Goal: Task Accomplishment & Management: Manage account settings

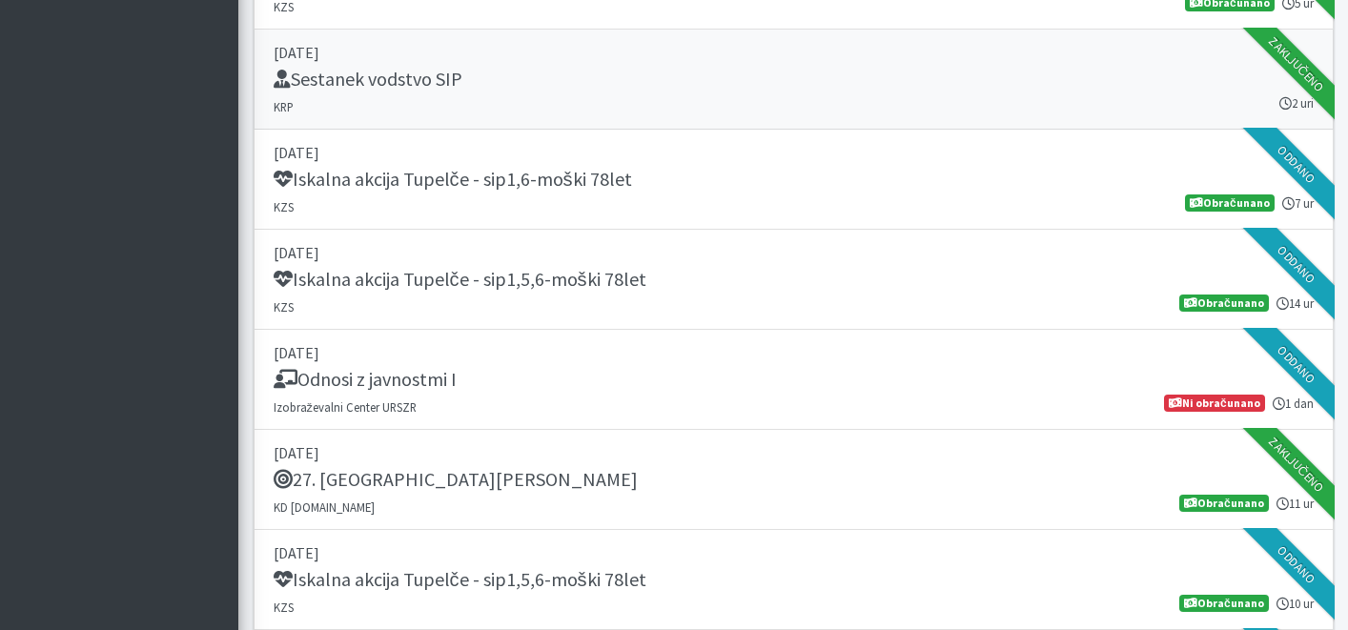
scroll to position [1178, 0]
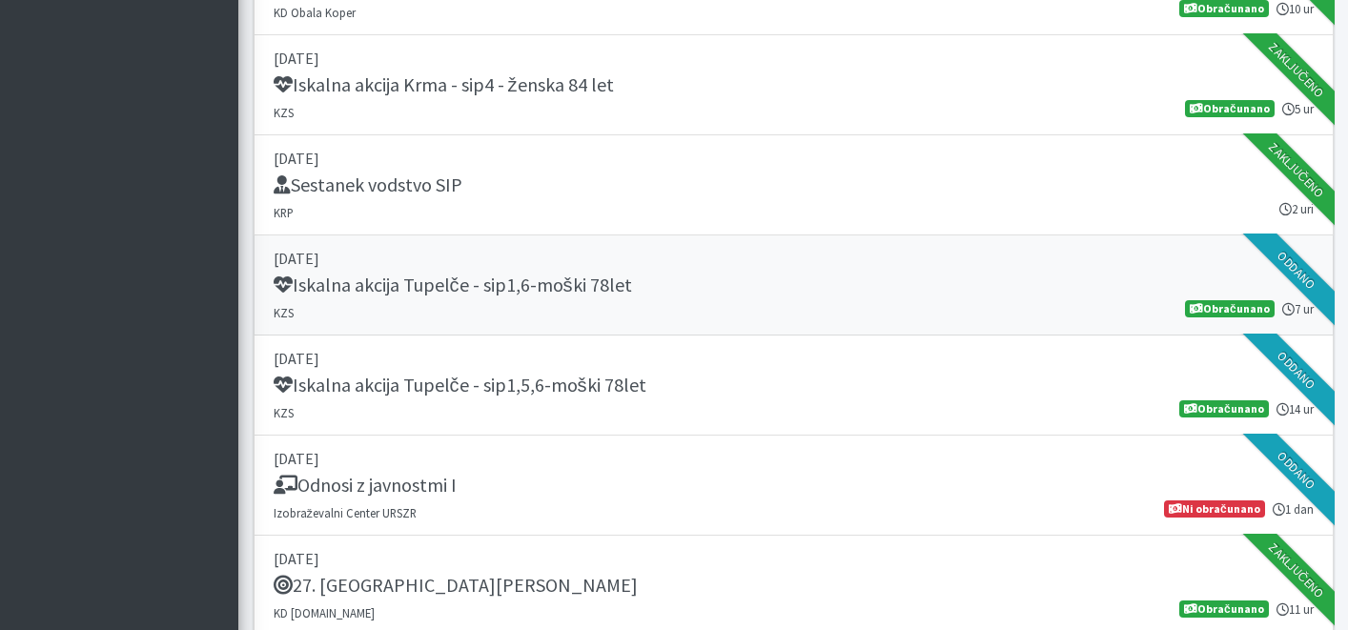
click at [605, 279] on h5 "Iskalna akcija Tupelče - sip1,6-moški 78let" at bounding box center [453, 285] width 359 height 23
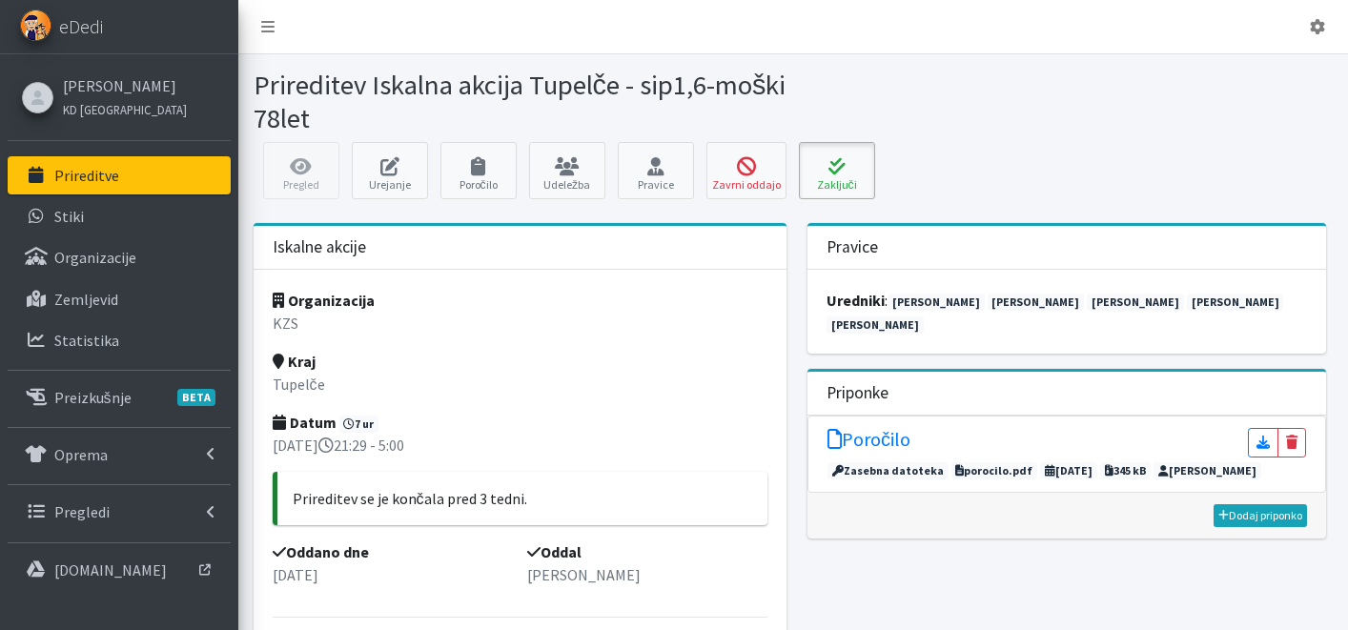
click at [856, 147] on button "Zaključi" at bounding box center [837, 170] width 76 height 57
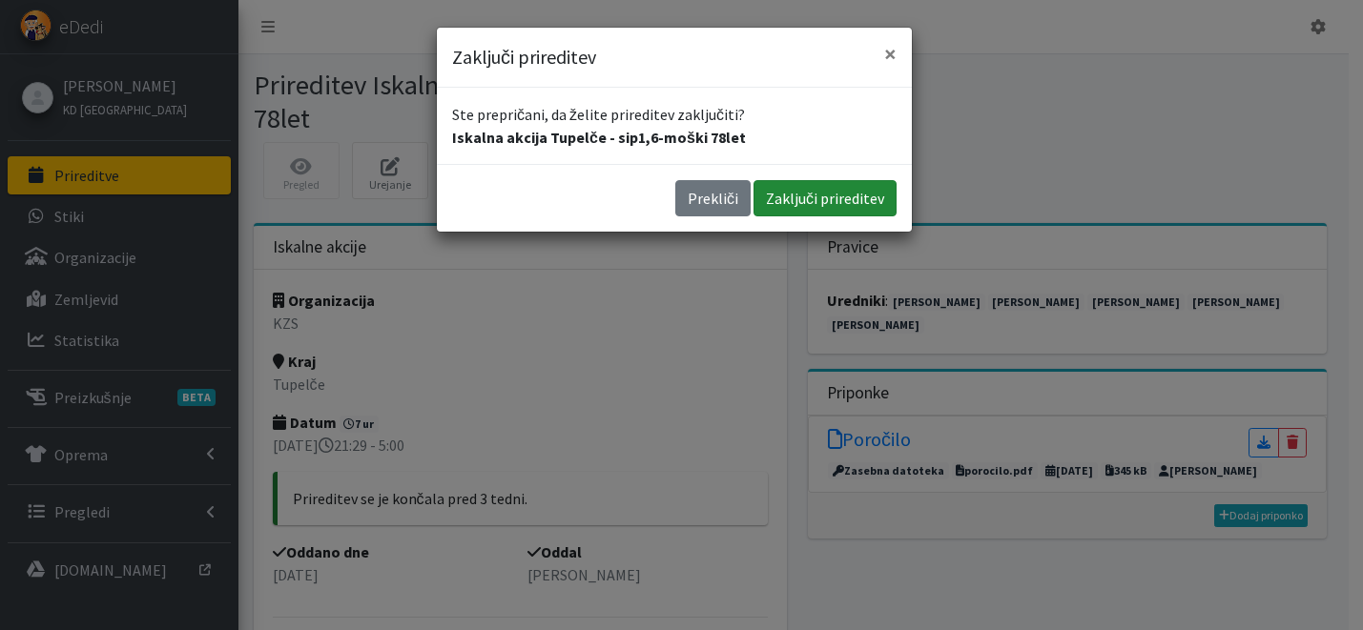
click at [828, 183] on button "Zaključi prireditev" at bounding box center [824, 198] width 143 height 36
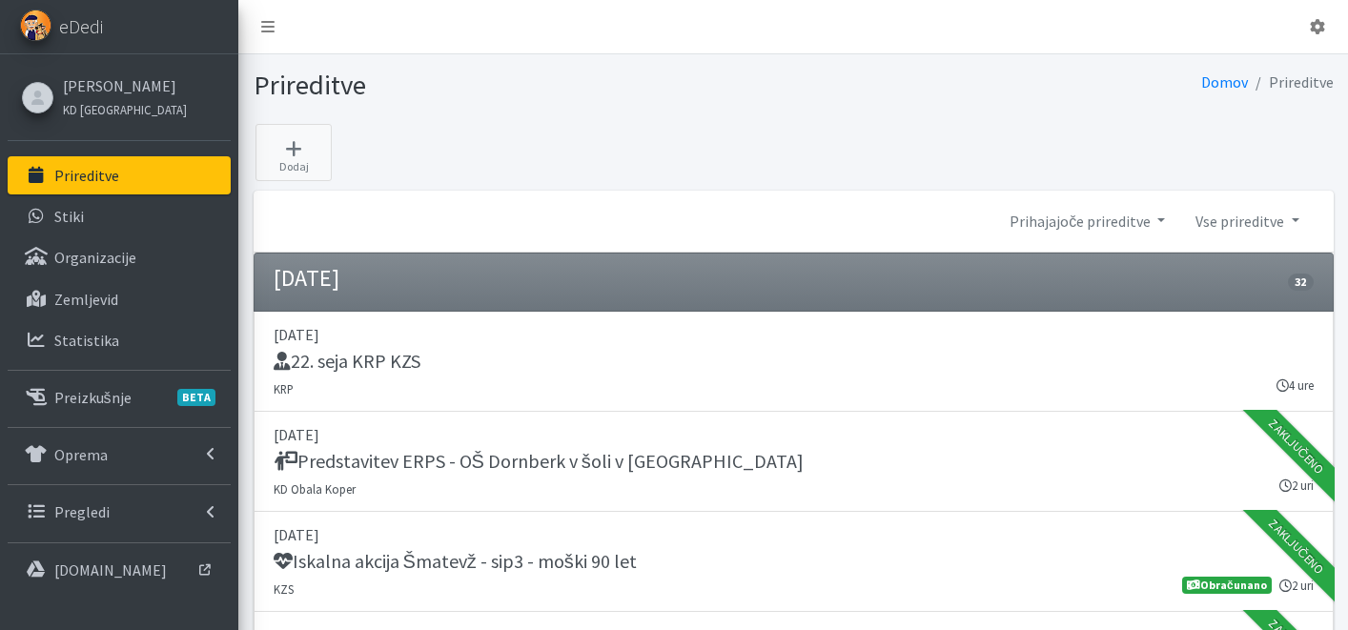
scroll to position [1314, 0]
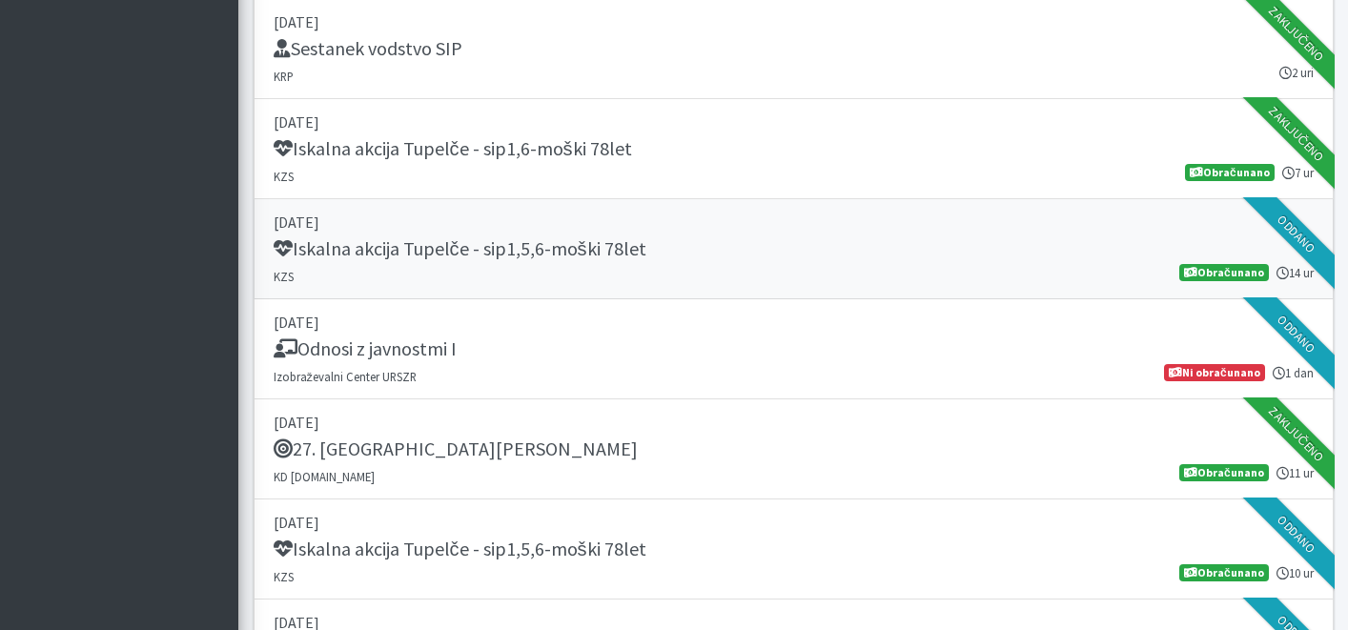
click at [550, 267] on link "12. september 2025 Iskalna akcija Tupelče - sip1,5,6-moški 78let KZS 14 ur Obra…" at bounding box center [794, 249] width 1080 height 100
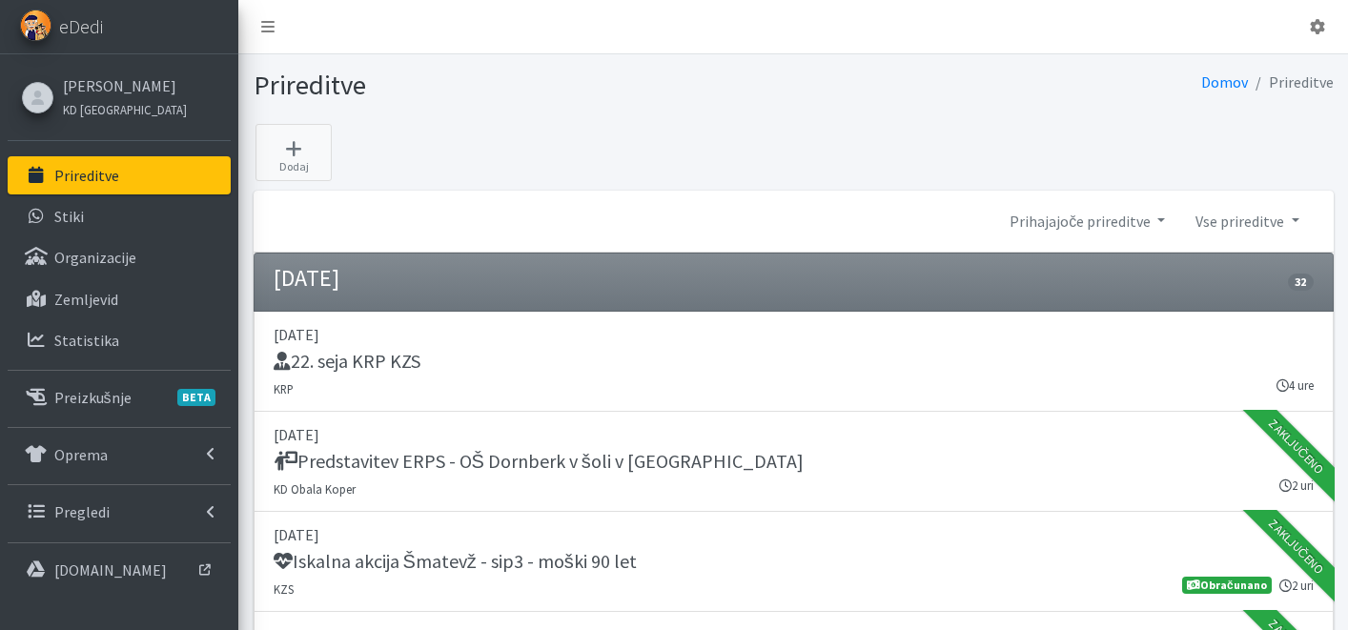
scroll to position [1314, 0]
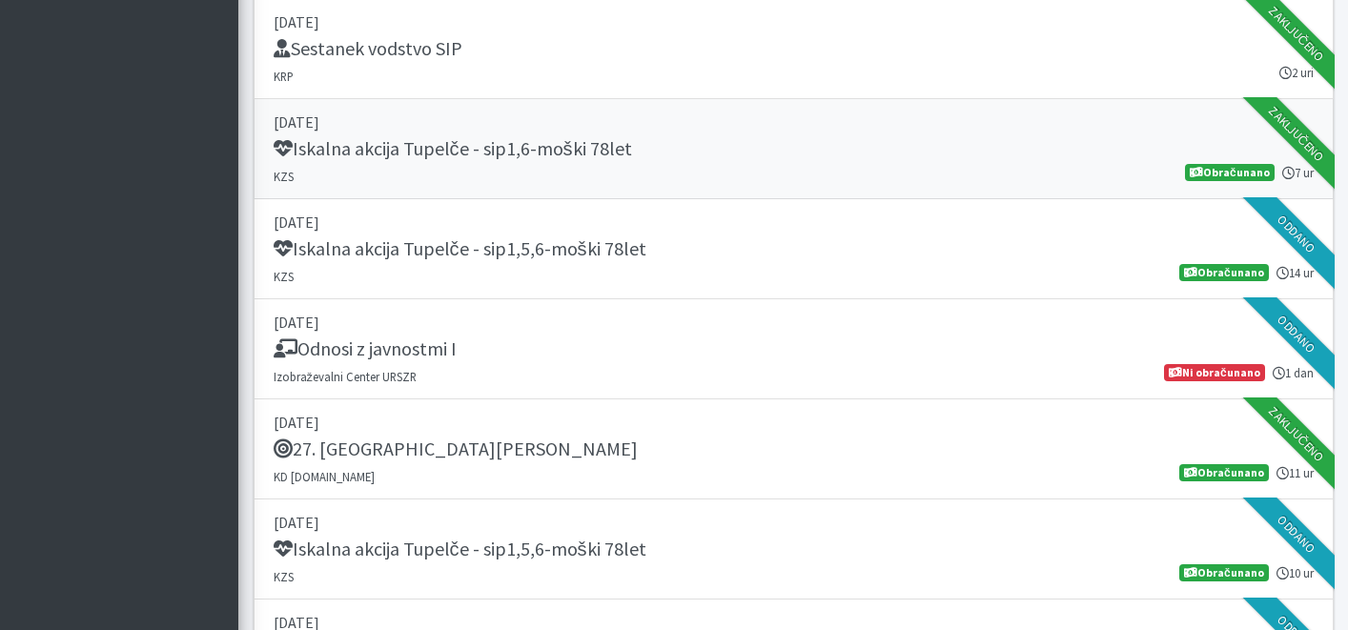
click at [610, 170] on link "11. september 2025 Iskalna akcija Tupelče - sip1,6-moški 78let KZS 7 ur Obračun…" at bounding box center [794, 149] width 1080 height 100
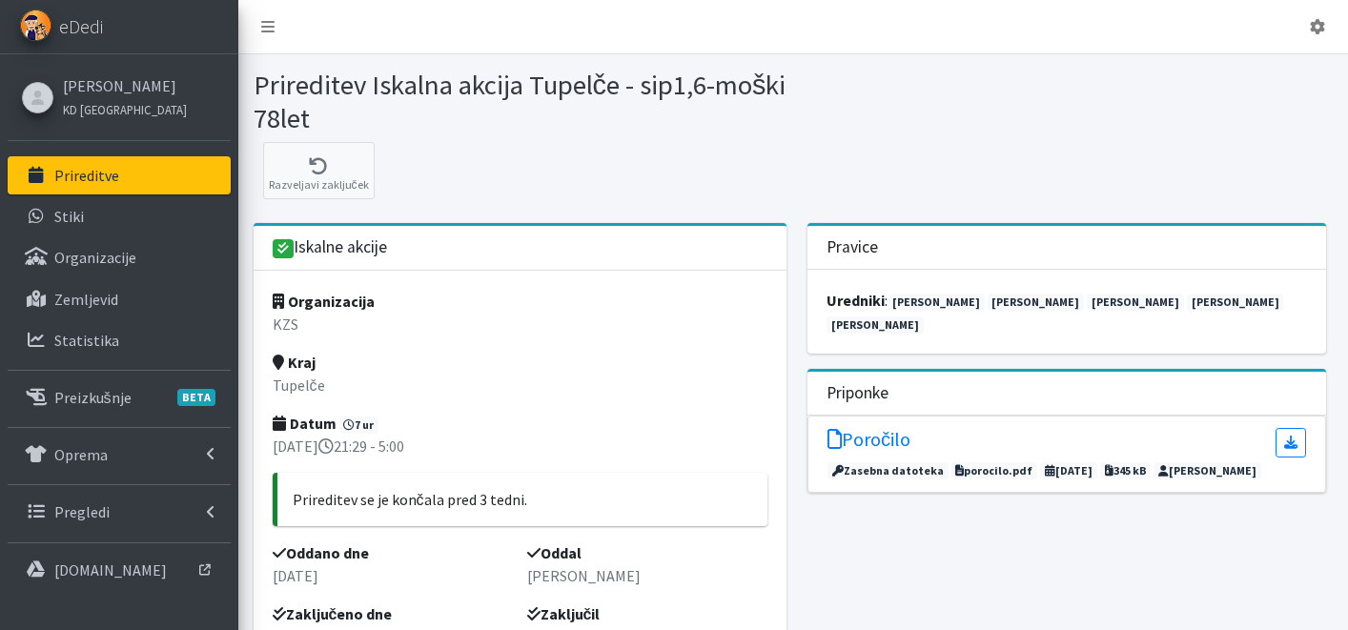
scroll to position [179, 0]
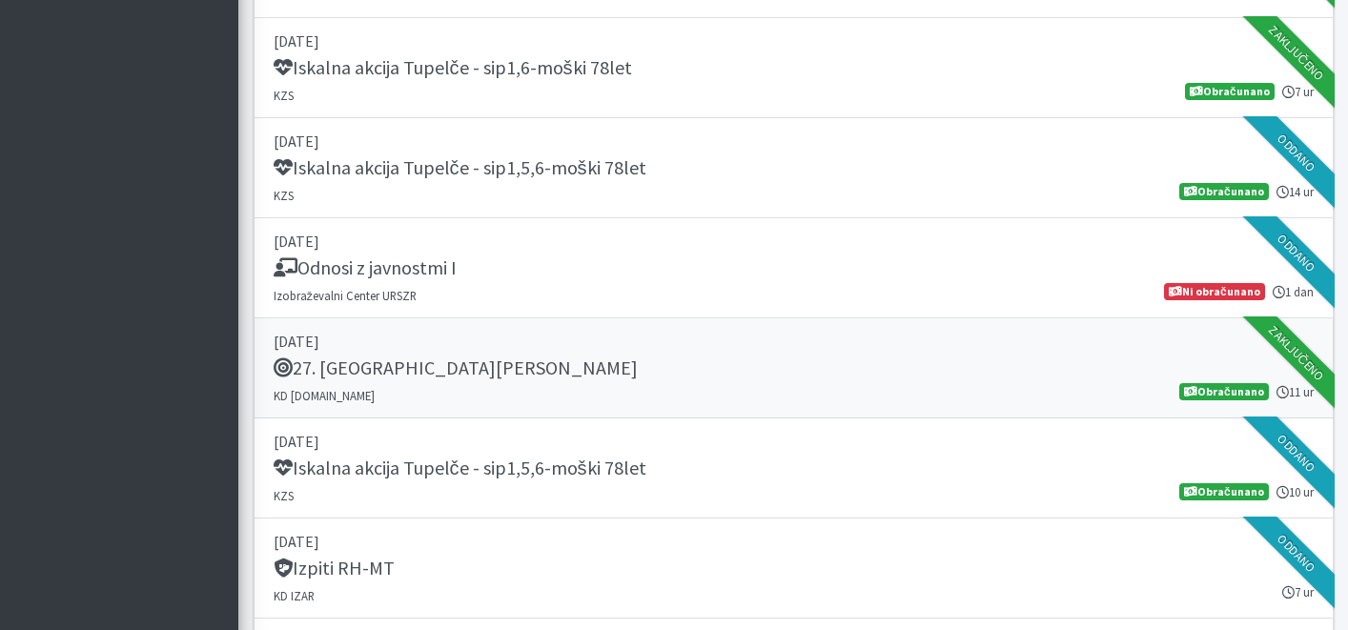
scroll to position [1401, 0]
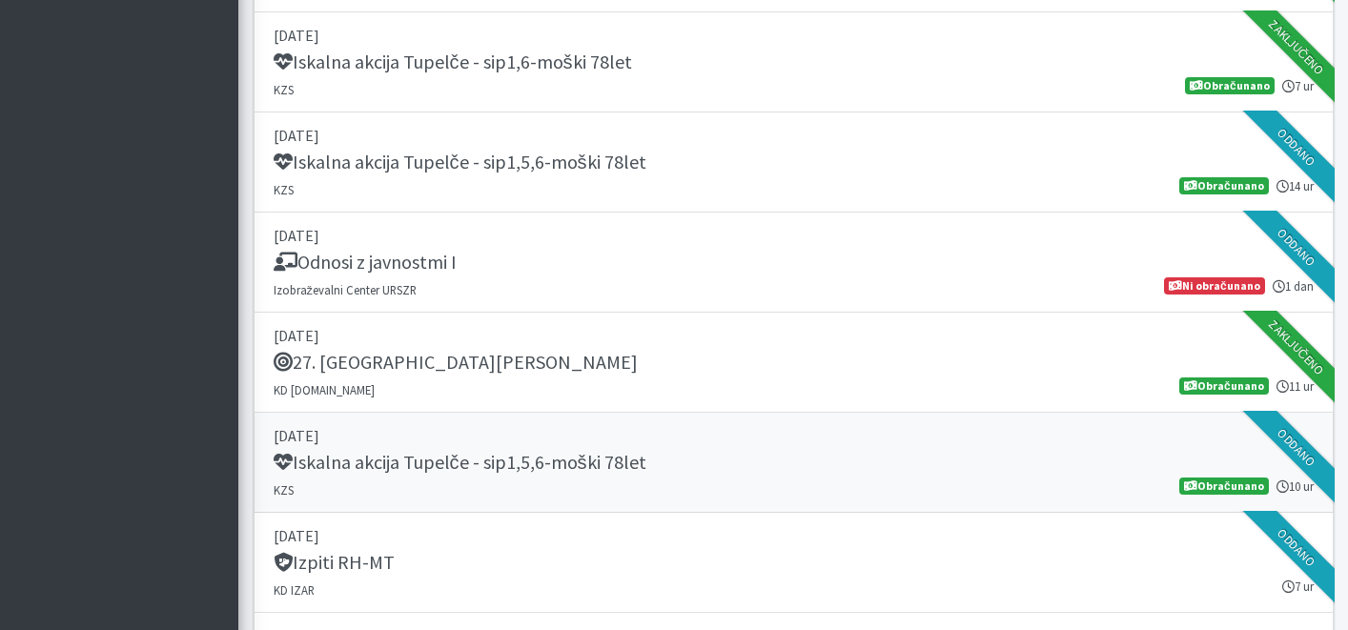
click at [660, 457] on div "Iskalna akcija Tupelče - sip1,5,6-moški 78let" at bounding box center [794, 464] width 1040 height 27
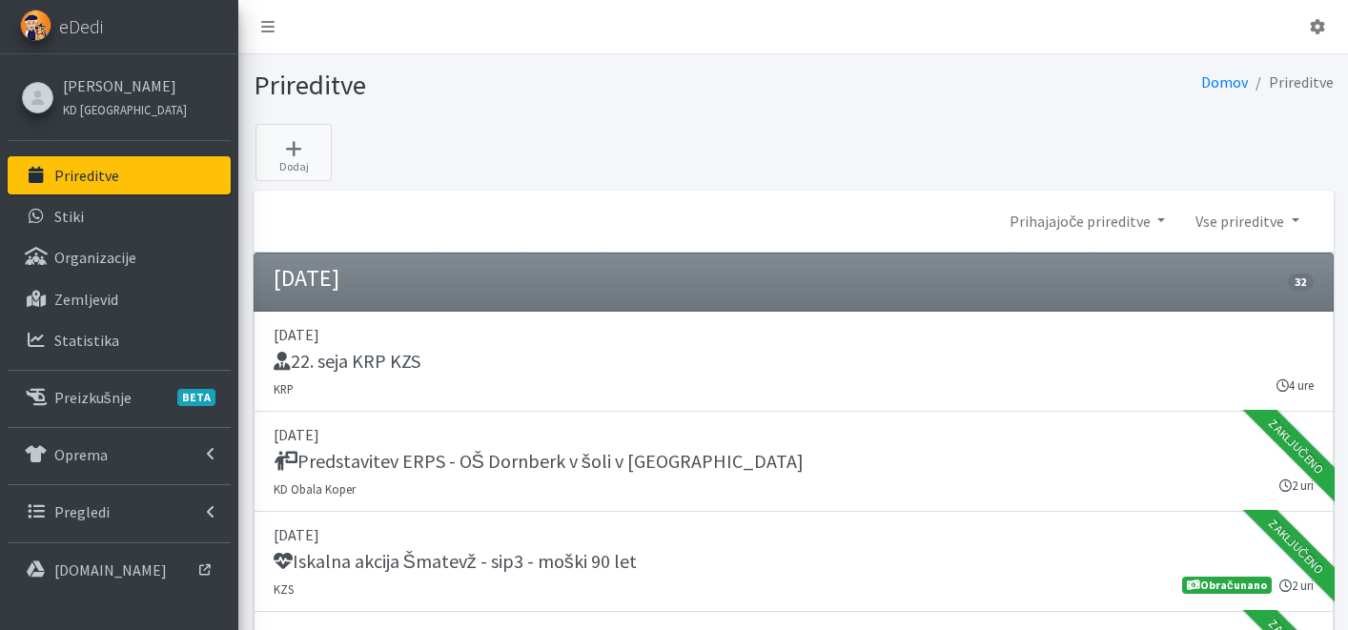
scroll to position [1605, 0]
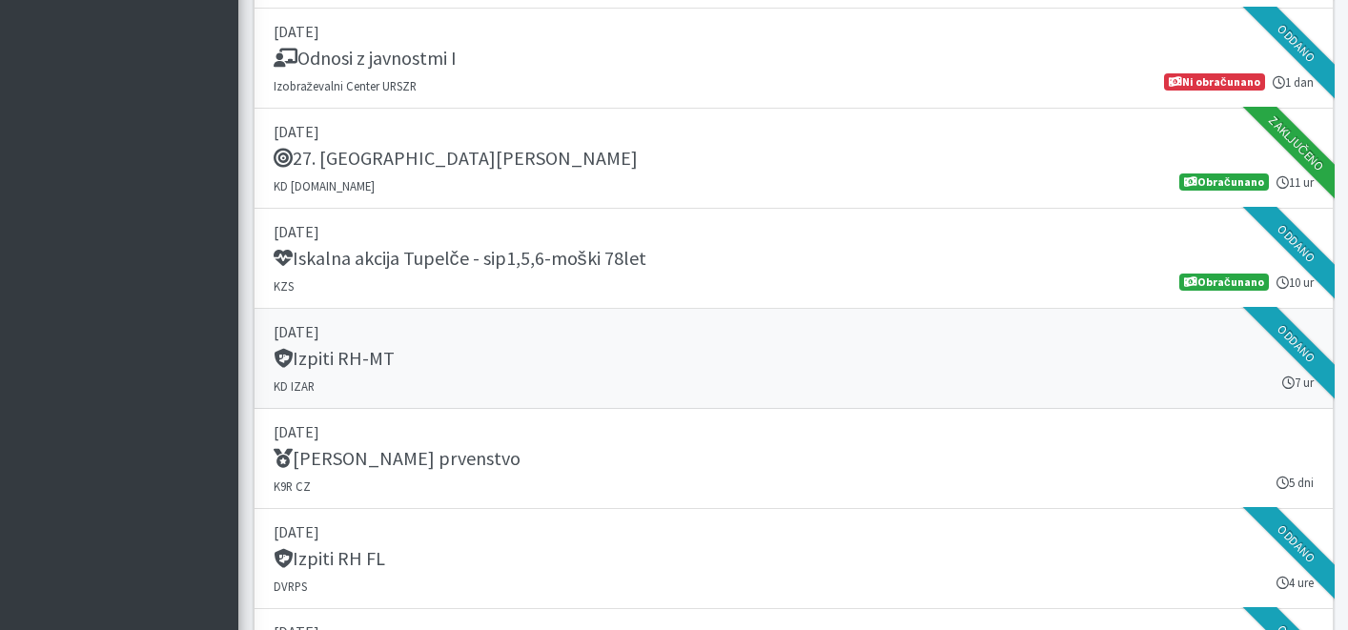
click at [568, 334] on p "[DATE]" at bounding box center [794, 331] width 1040 height 23
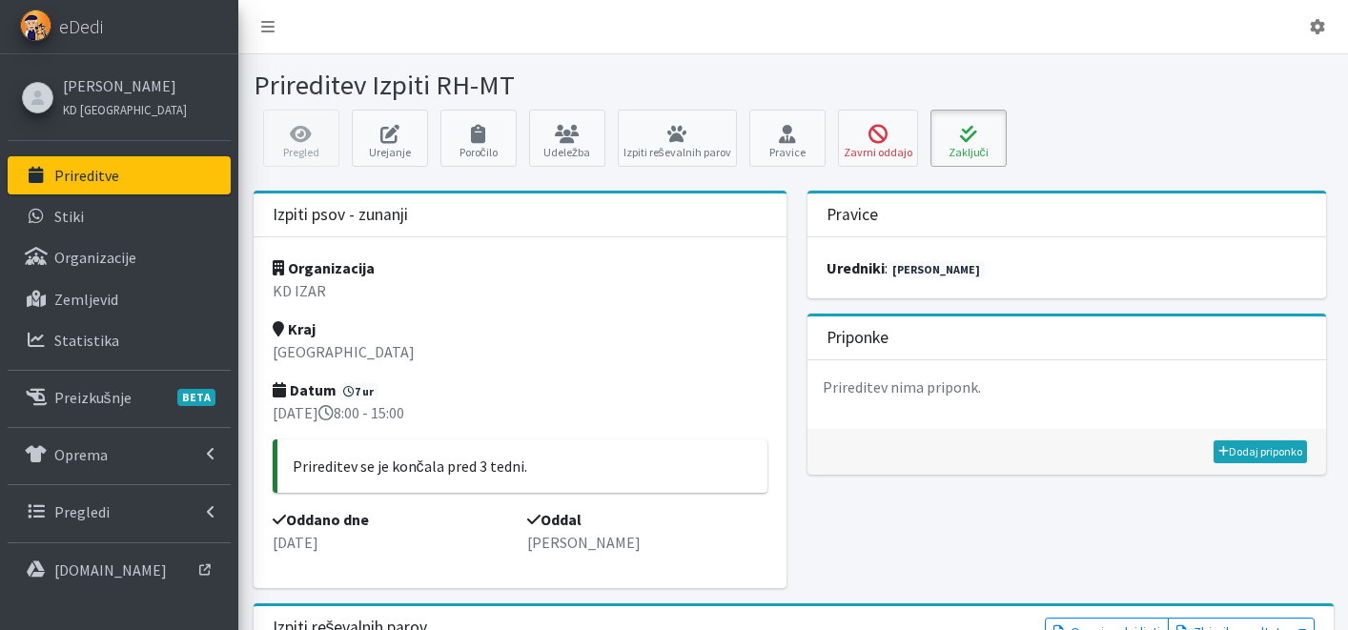
click at [972, 133] on icon at bounding box center [968, 134] width 65 height 19
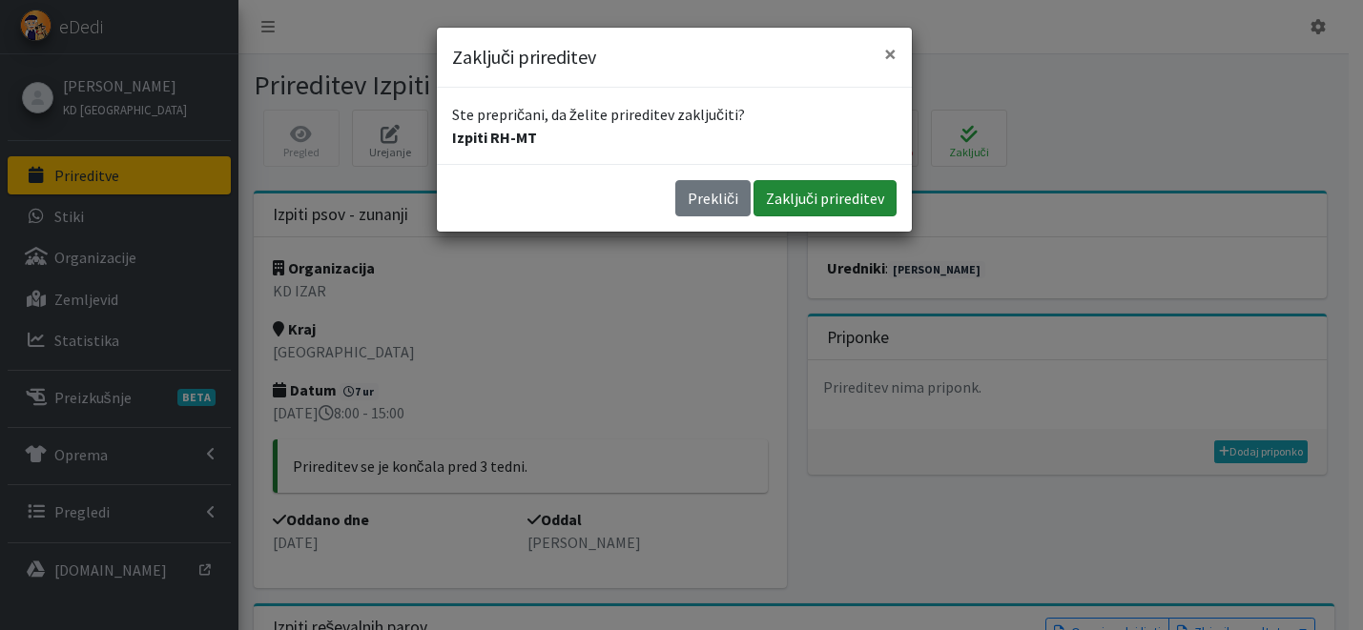
click at [858, 198] on button "Zaključi prireditev" at bounding box center [824, 198] width 143 height 36
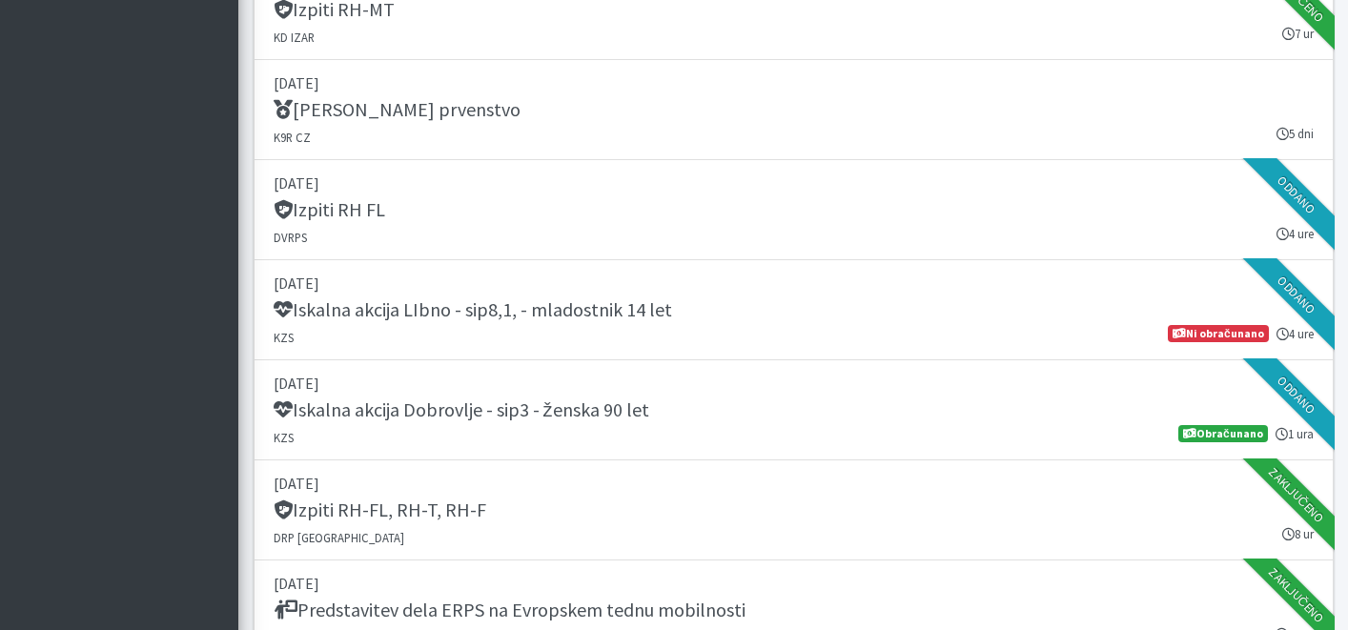
scroll to position [1915, 0]
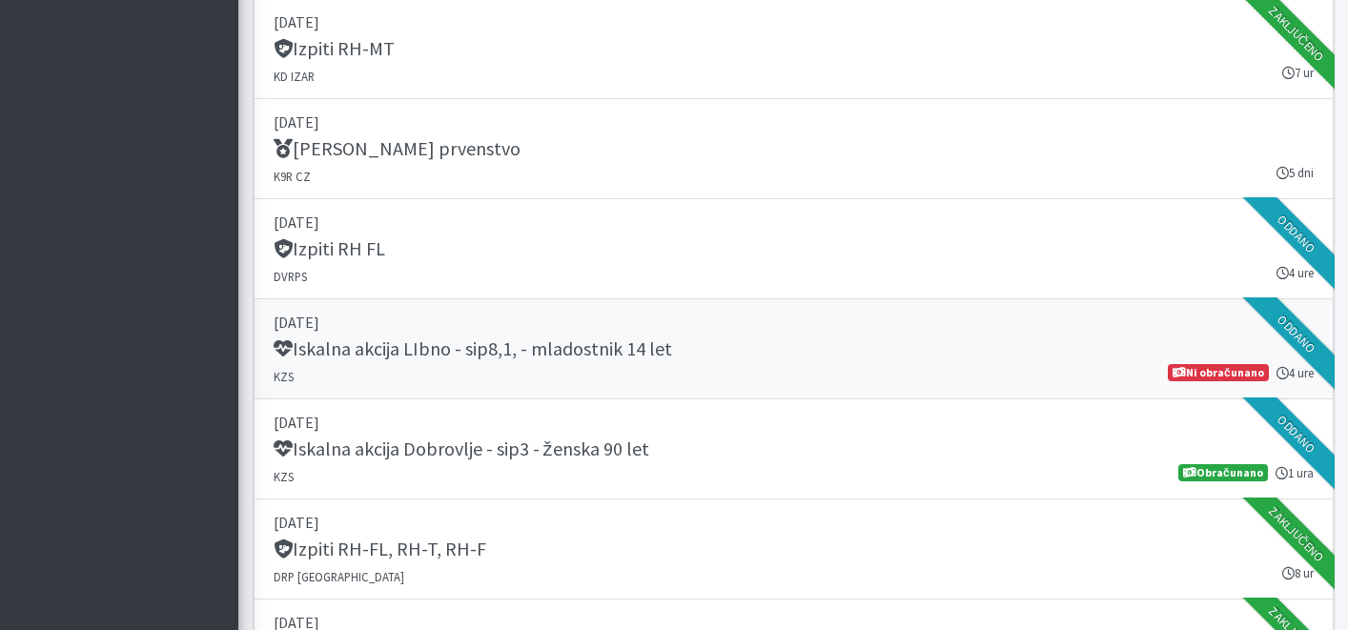
click at [496, 329] on p "[DATE]" at bounding box center [794, 322] width 1040 height 23
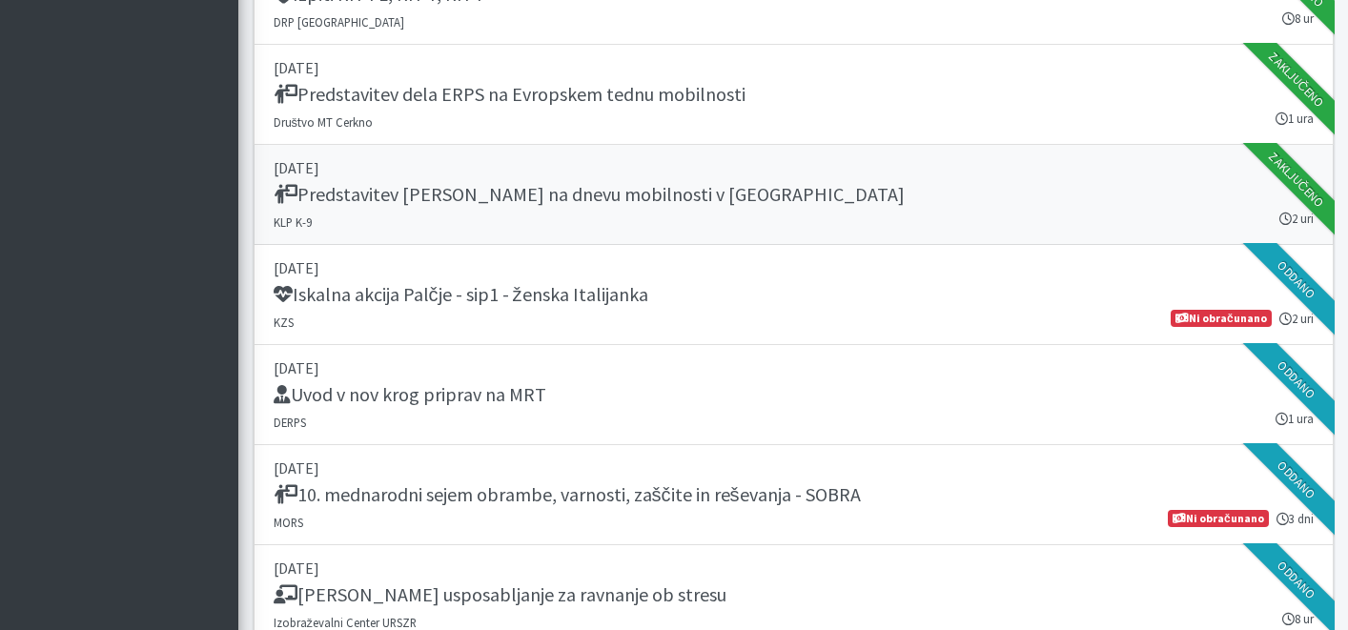
scroll to position [2496, 0]
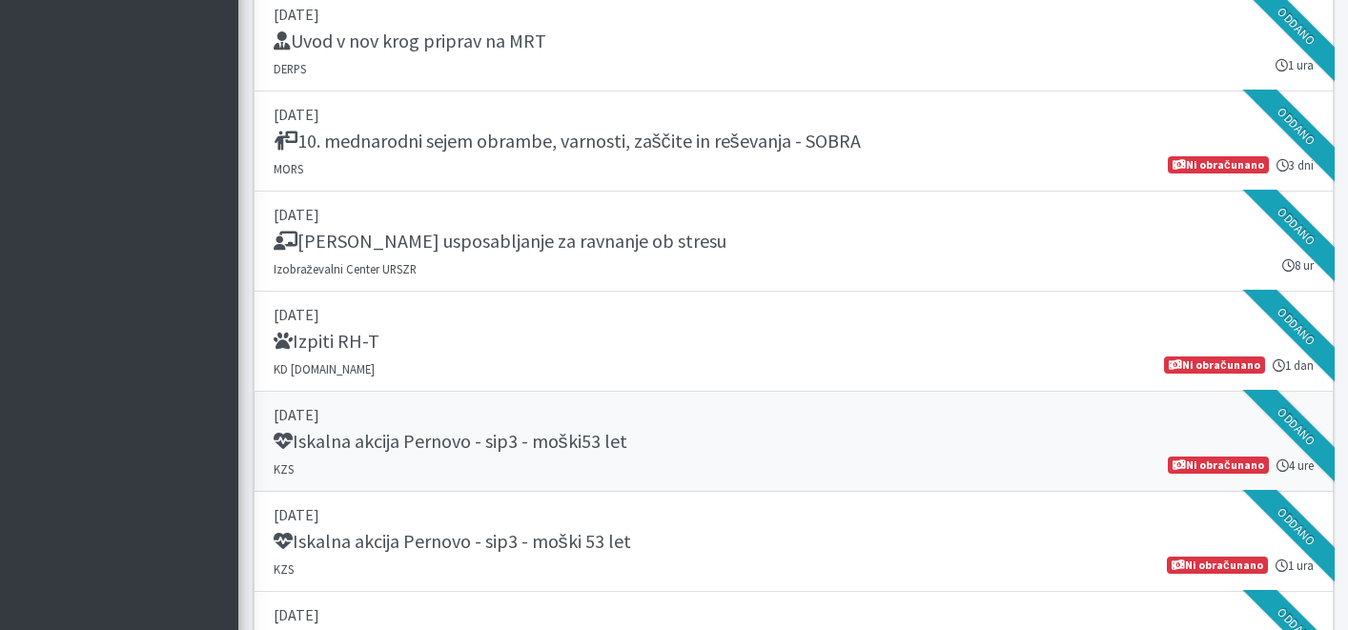
scroll to position [2825, 0]
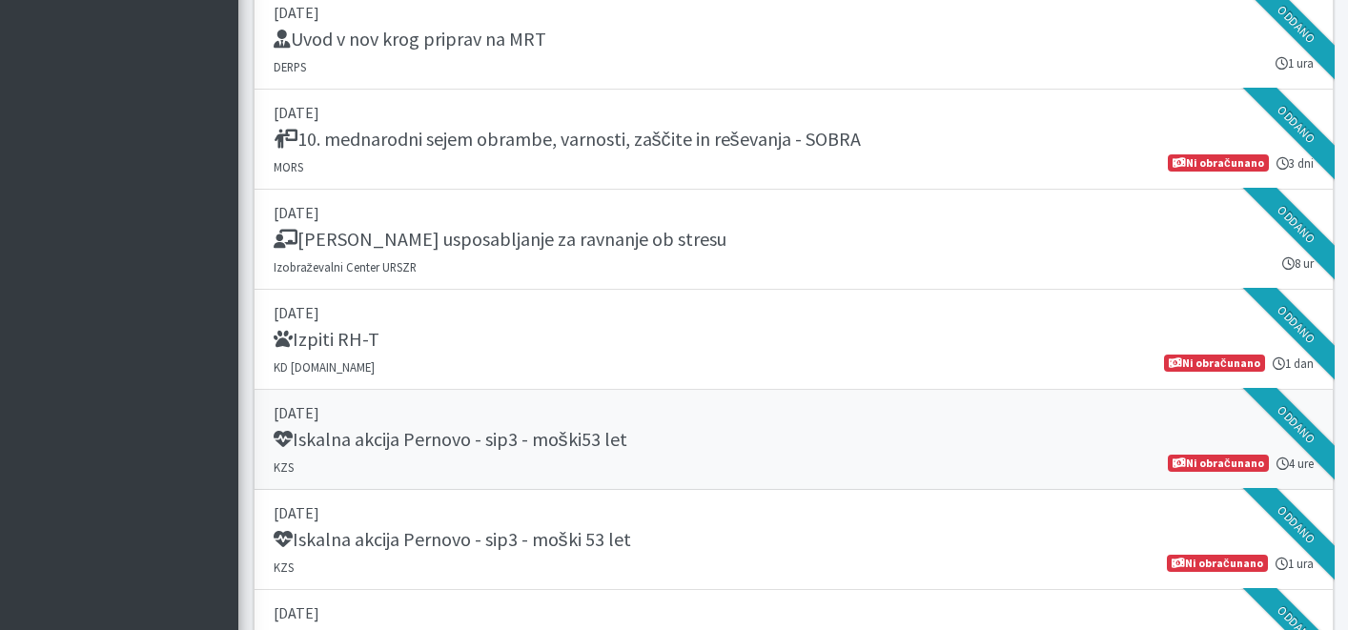
click at [590, 452] on div "Iskalna akcija Pernovo - sip3 - moški53 let" at bounding box center [794, 441] width 1040 height 27
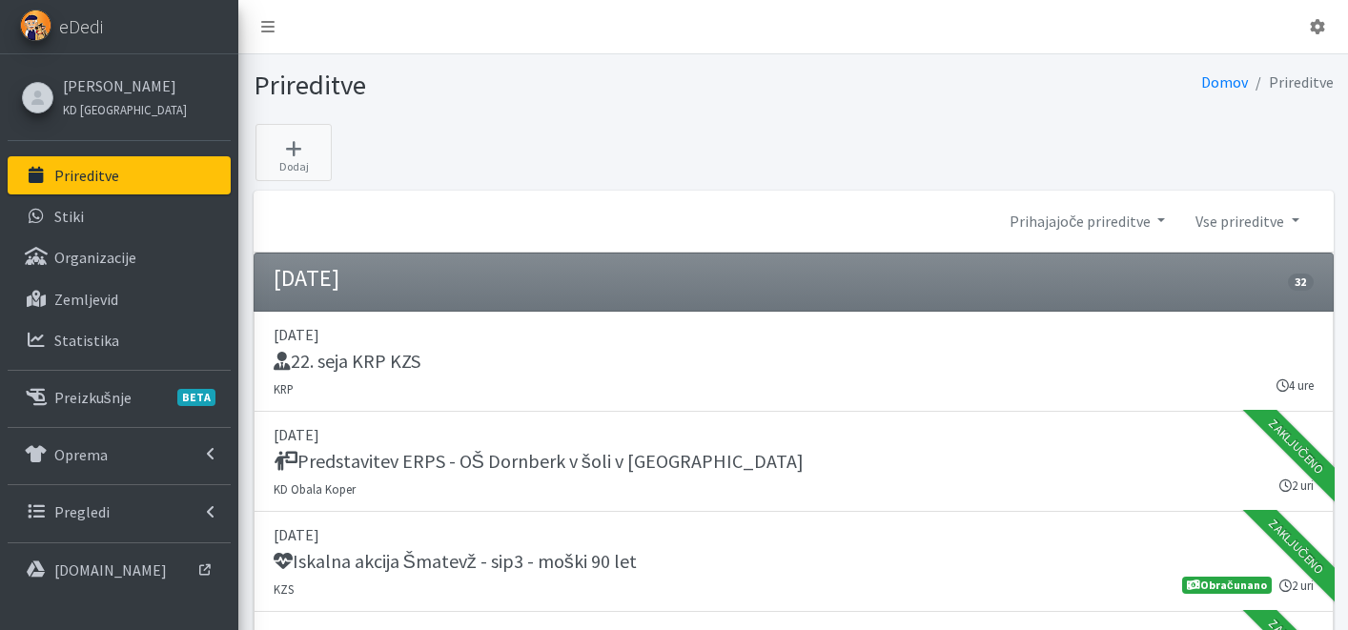
scroll to position [3390, 0]
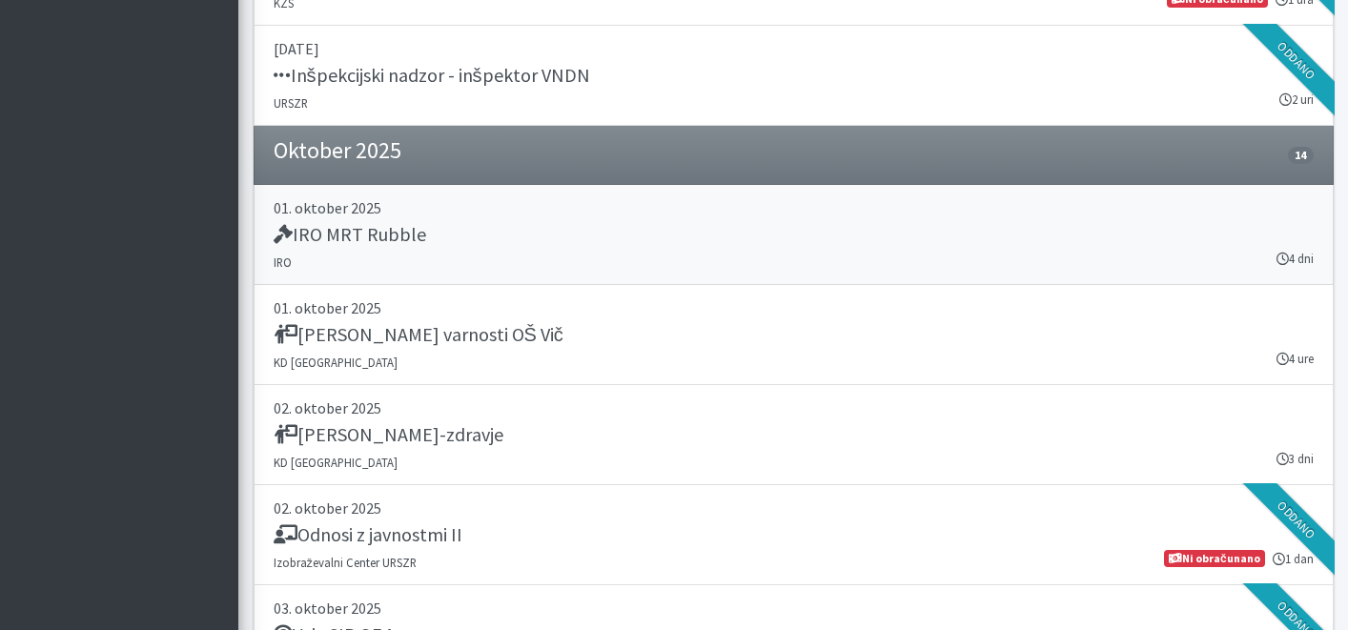
click at [561, 242] on div "IRO MRT Rubble" at bounding box center [794, 236] width 1040 height 27
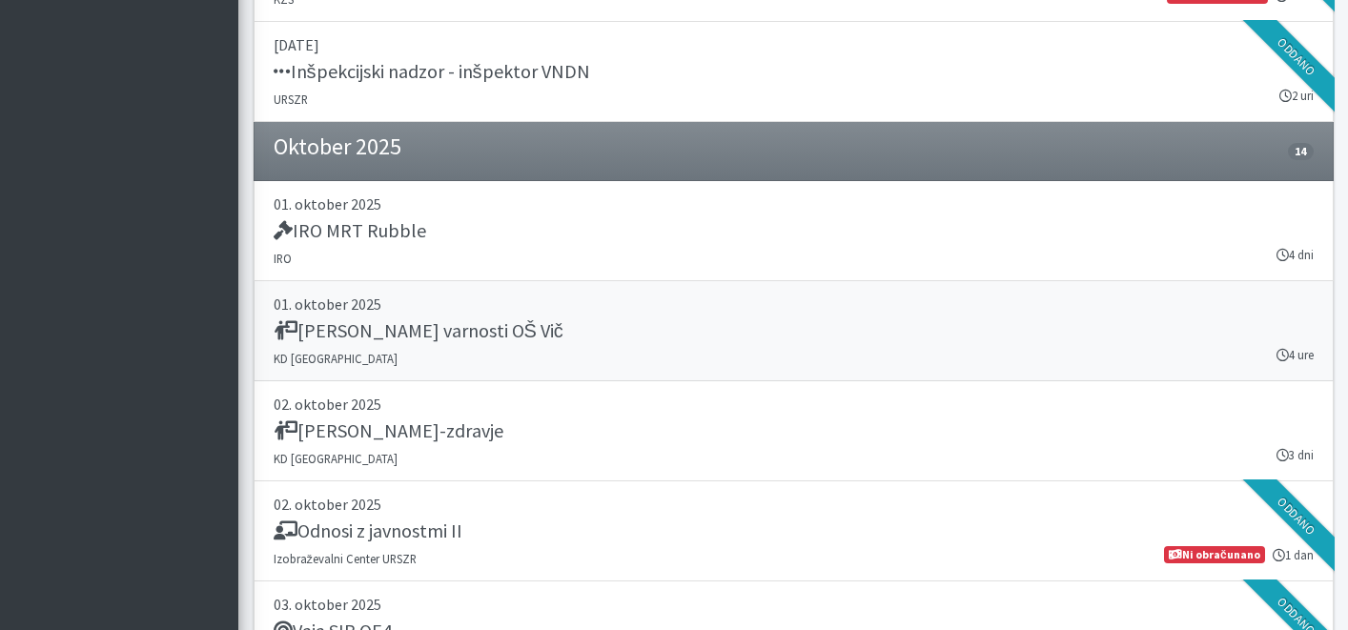
click at [586, 314] on p "01. oktober 2025" at bounding box center [794, 304] width 1040 height 23
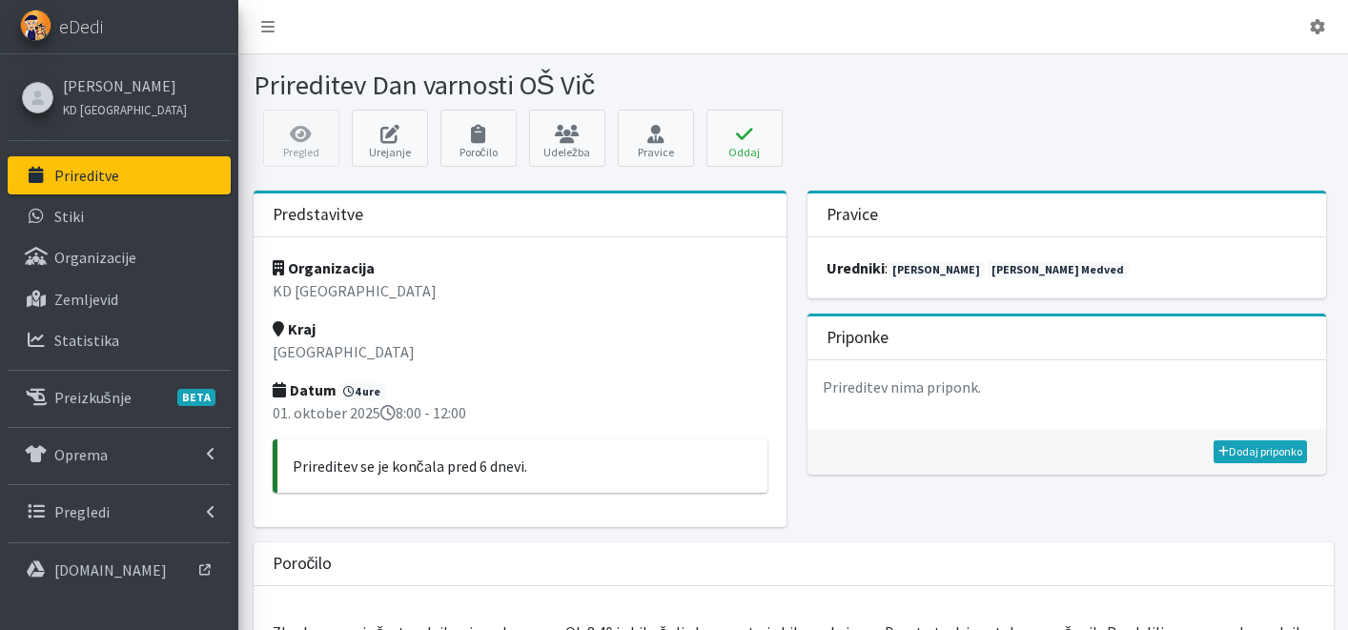
click at [150, 188] on link "Prireditve" at bounding box center [119, 175] width 223 height 38
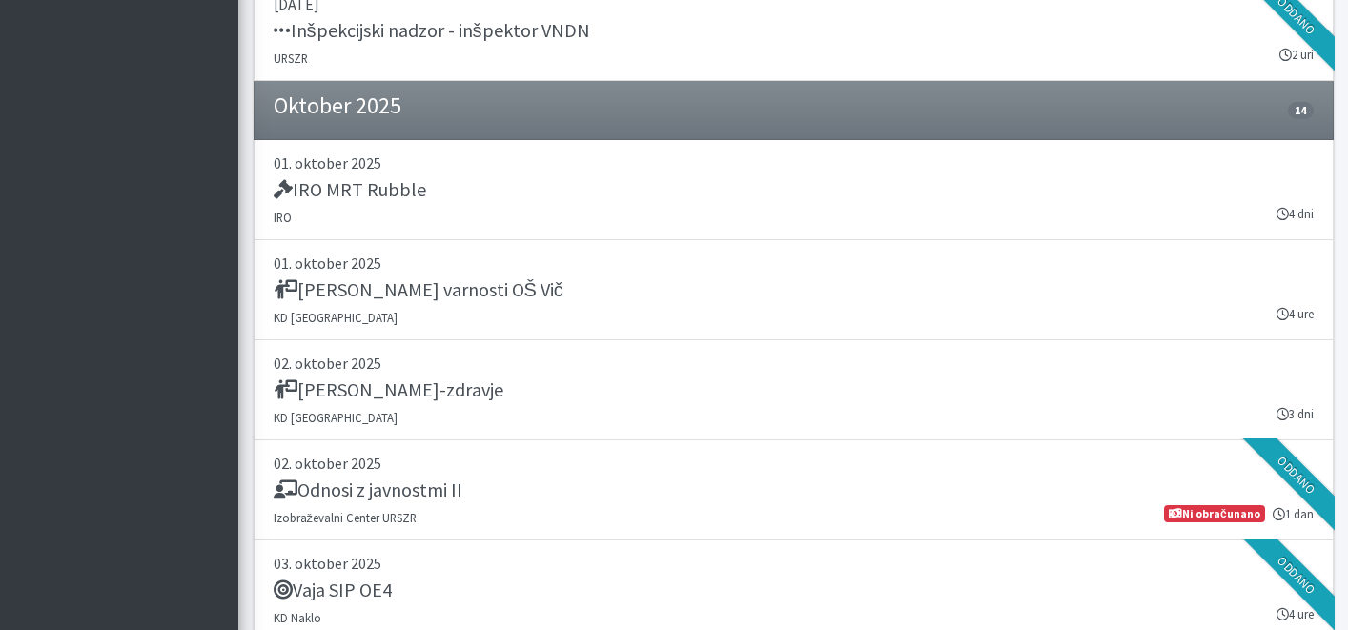
scroll to position [3480, 0]
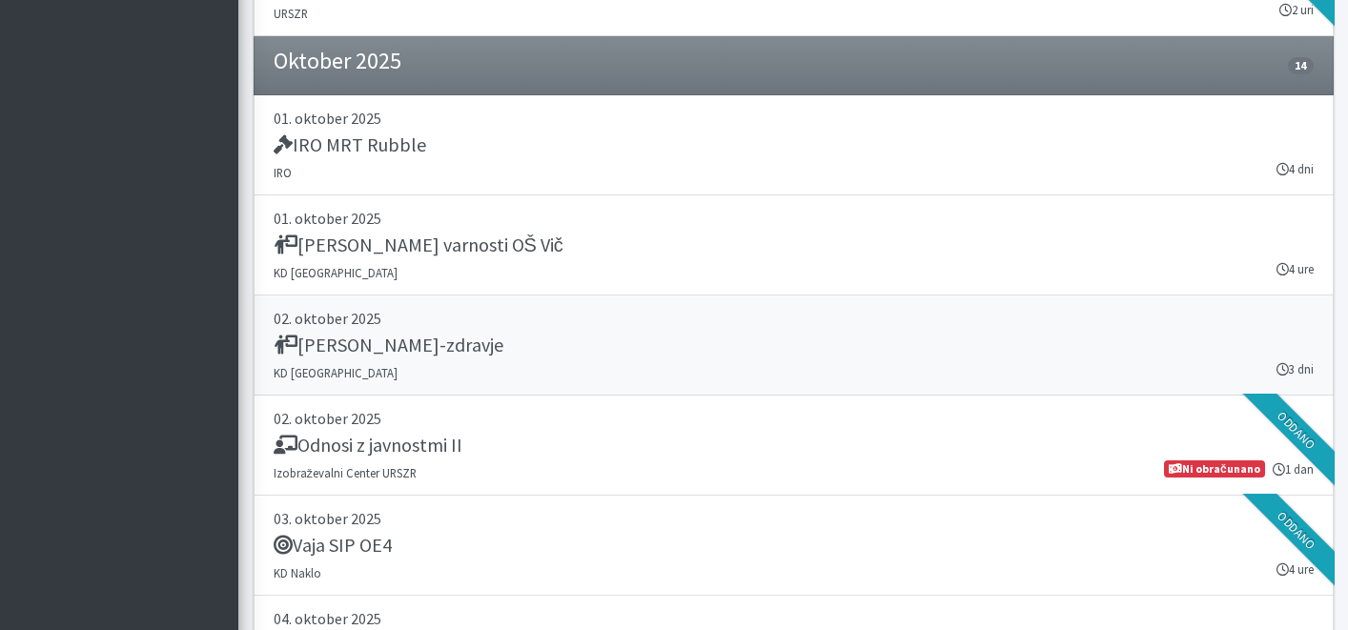
click at [521, 318] on p "02. oktober 2025" at bounding box center [794, 318] width 1040 height 23
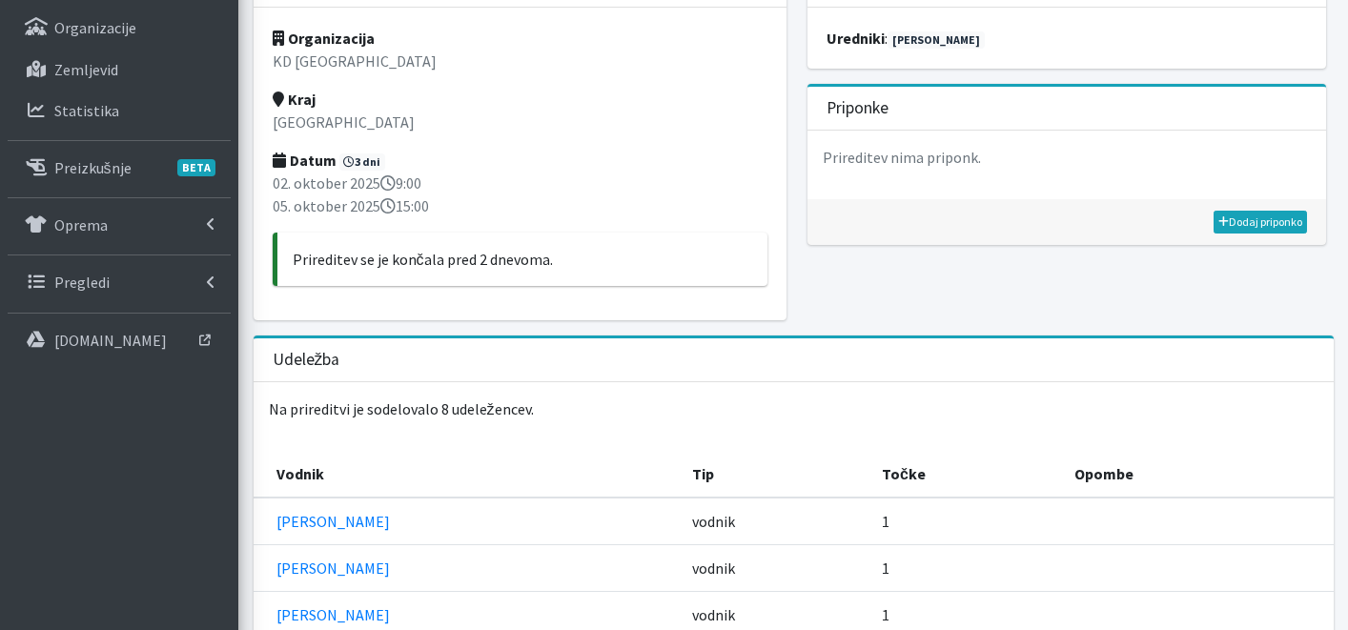
scroll to position [461, 0]
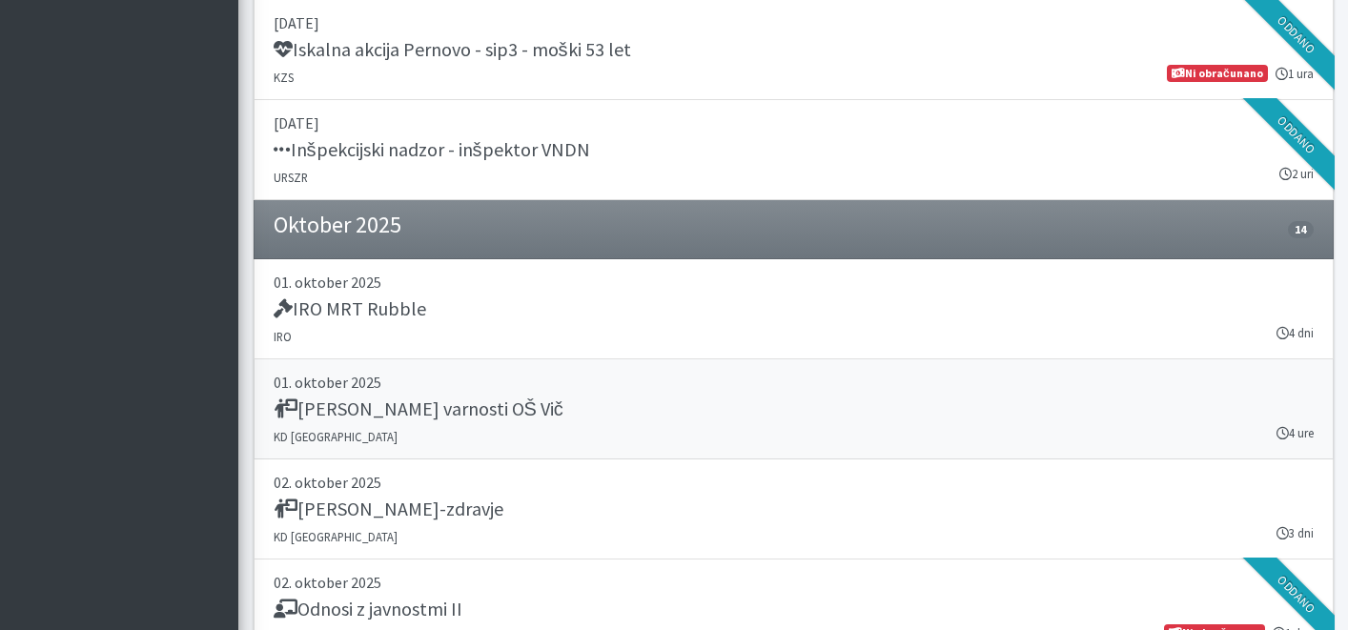
scroll to position [3528, 0]
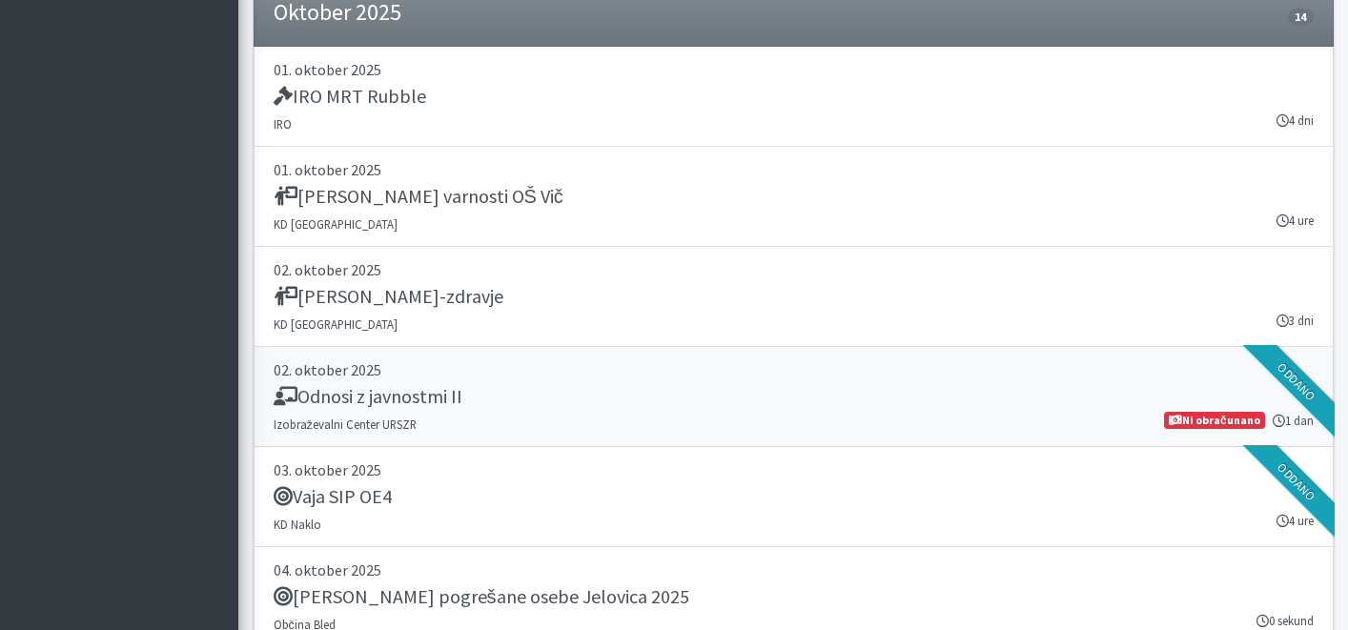
click at [554, 387] on div "Odnosi z javnostmi II" at bounding box center [794, 398] width 1040 height 27
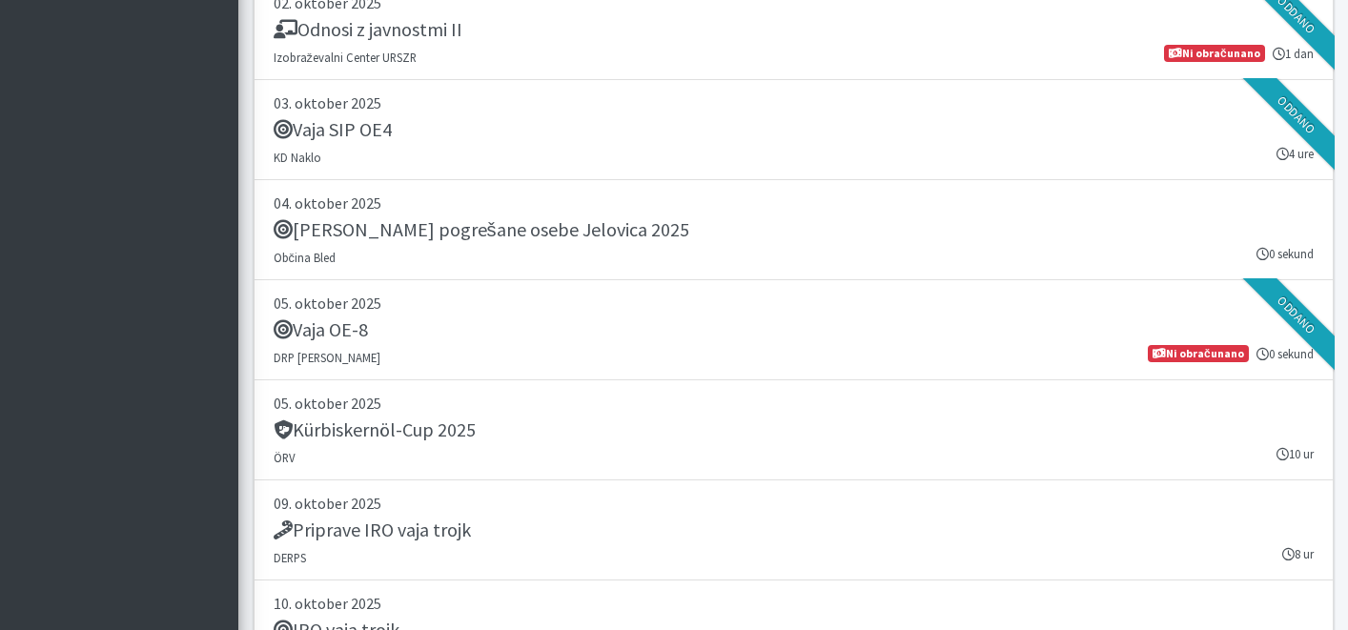
scroll to position [3895, 0]
click at [526, 335] on div "Vaja OE-8" at bounding box center [794, 331] width 1040 height 27
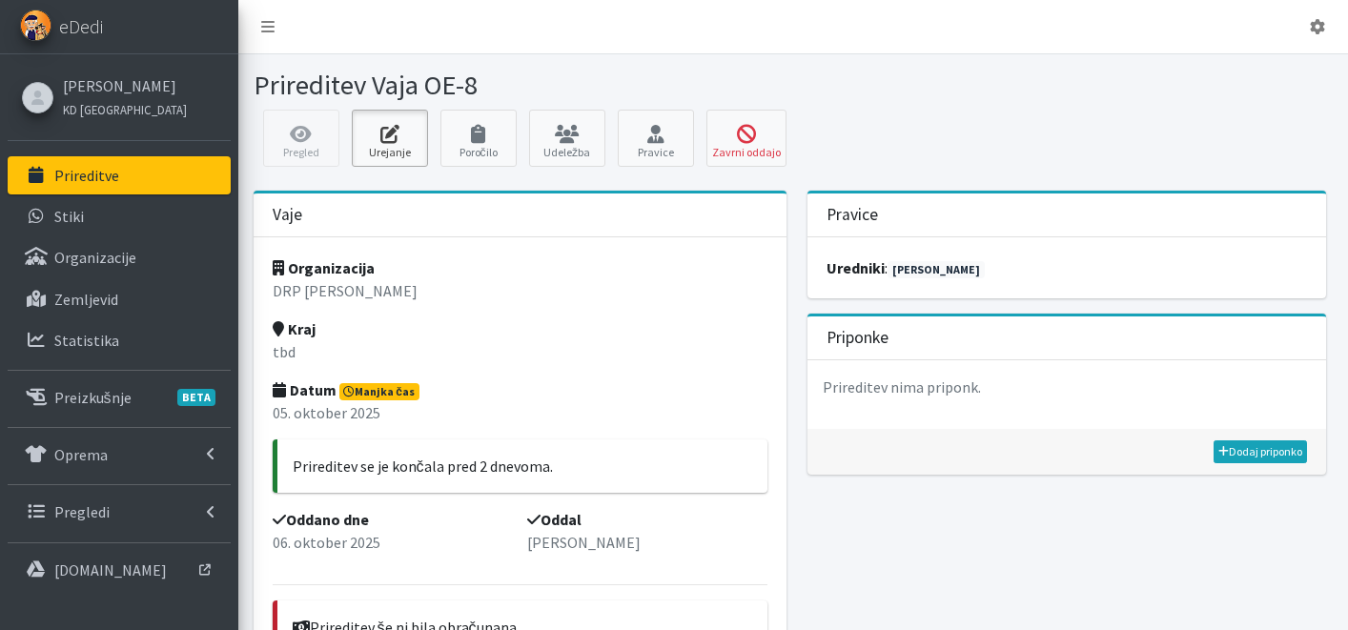
click at [395, 153] on link "Urejanje" at bounding box center [390, 138] width 76 height 57
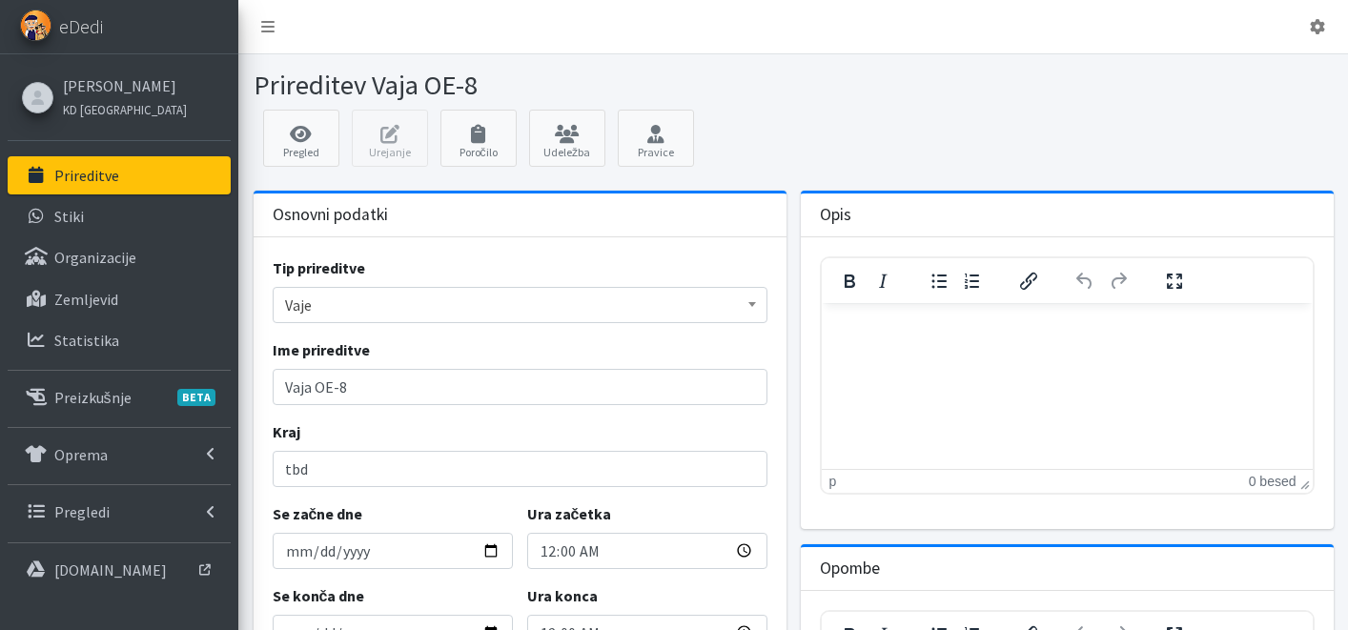
click at [546, 533] on input "00:00" at bounding box center [647, 551] width 240 height 36
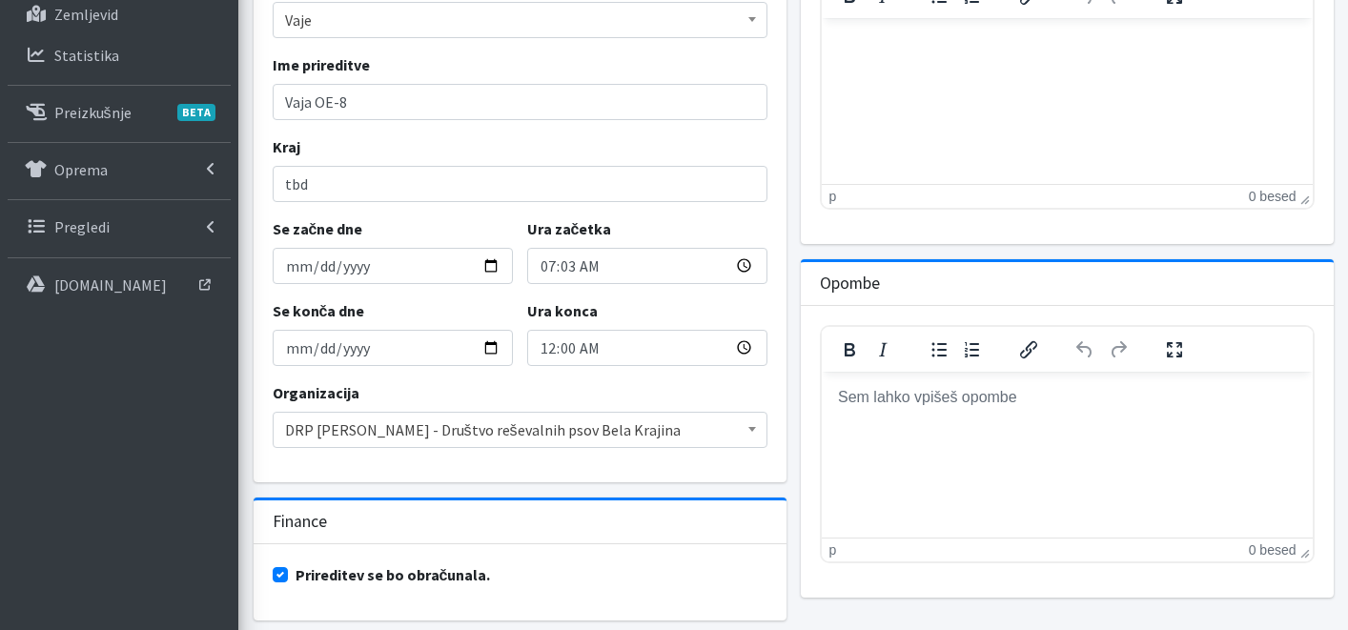
type input "07:30"
click at [543, 348] on input "00:00" at bounding box center [647, 348] width 240 height 36
type input "13:00"
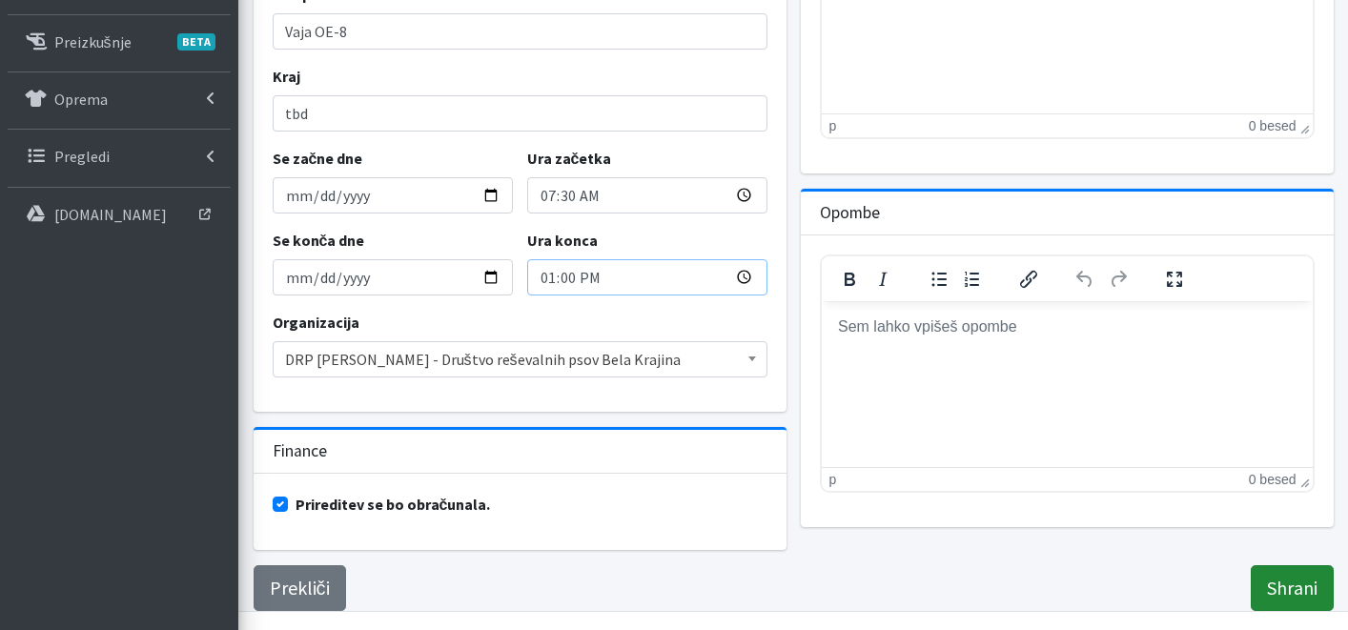
scroll to position [366, 0]
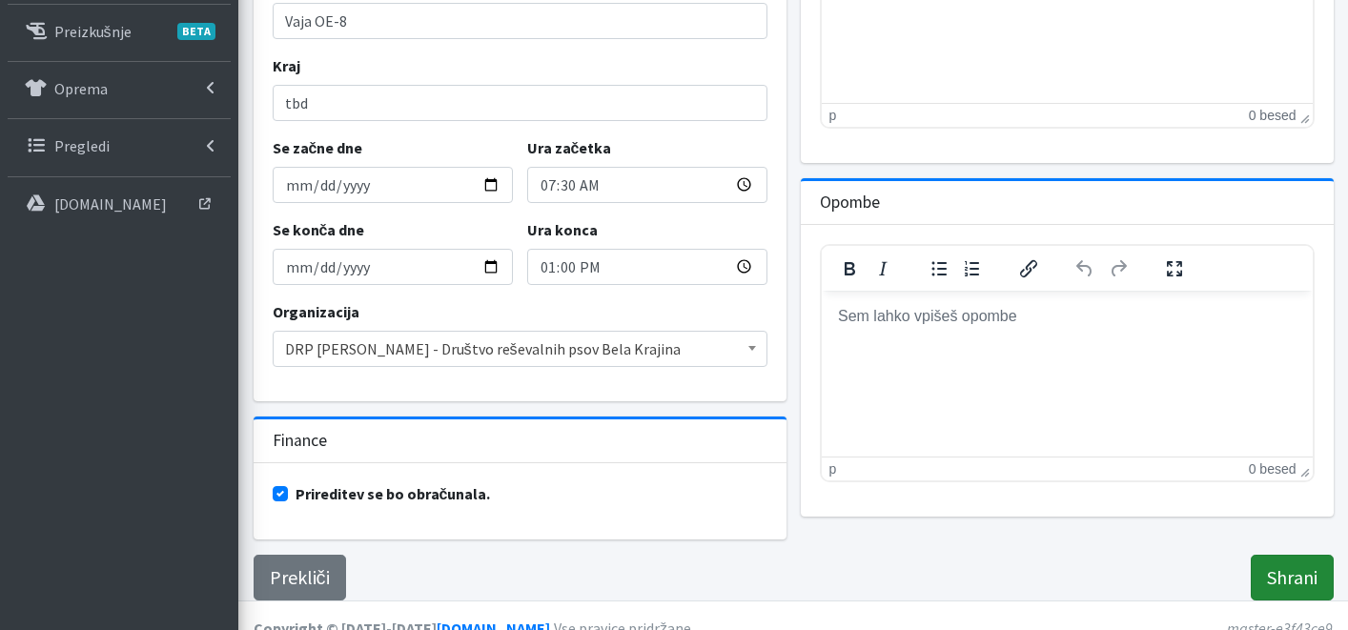
click at [1310, 573] on input "Shrani" at bounding box center [1292, 578] width 83 height 46
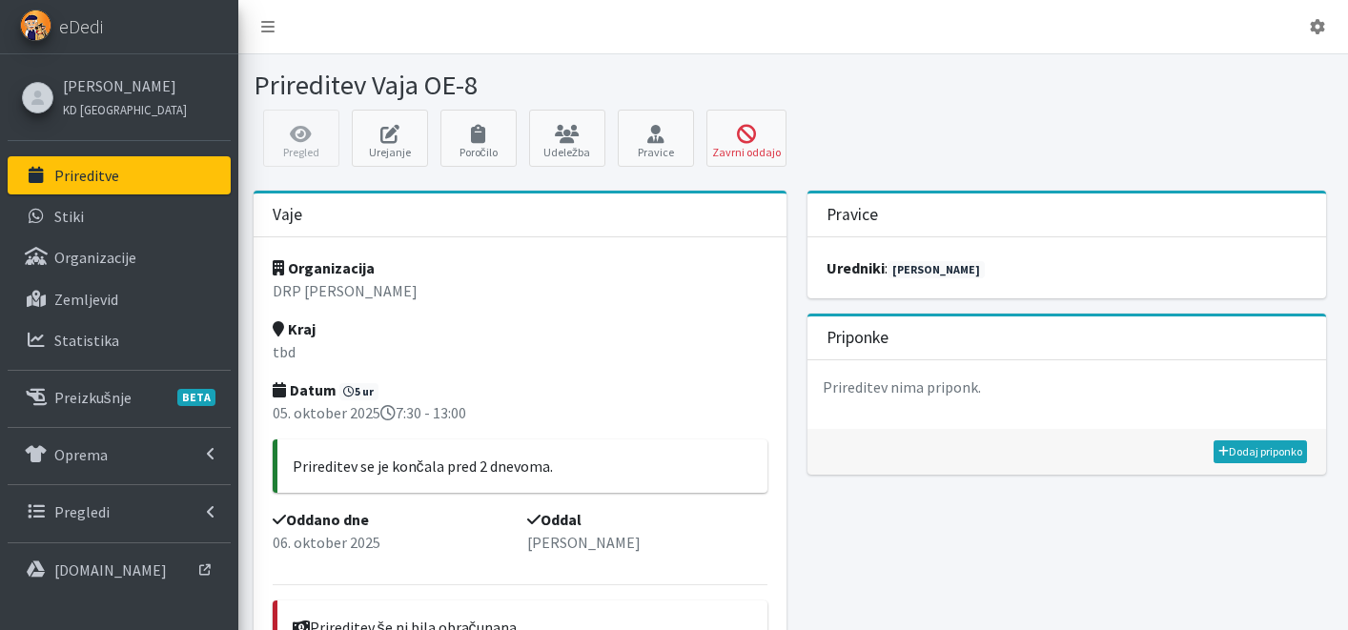
click at [87, 183] on p "Prireditve" at bounding box center [86, 175] width 65 height 19
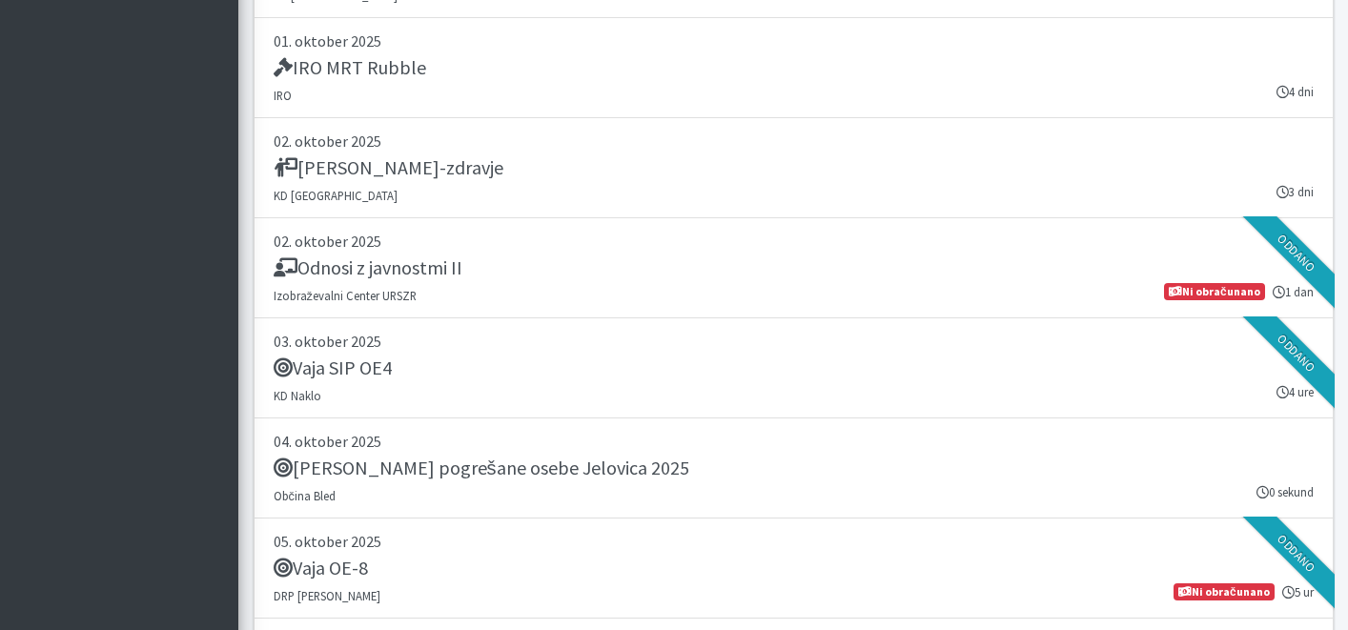
scroll to position [3829, 0]
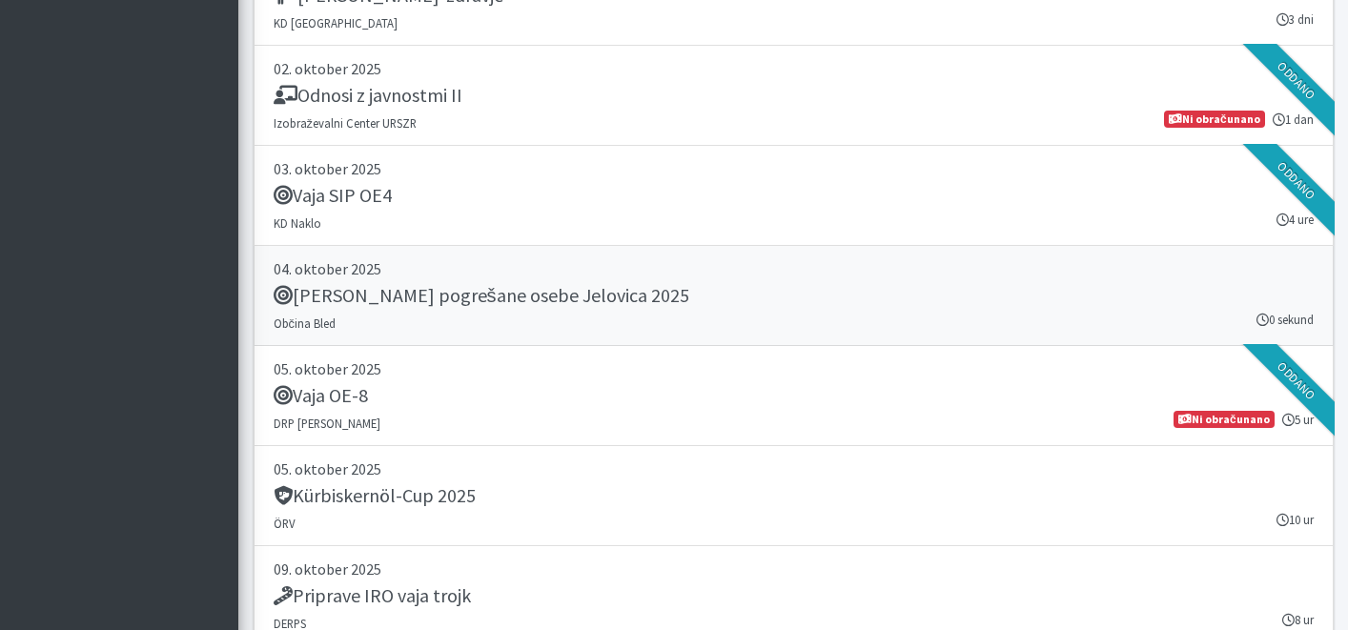
click at [593, 306] on h5 "Vaja Iskanje pogrešane osebe Jelovica 2025" at bounding box center [482, 295] width 416 height 23
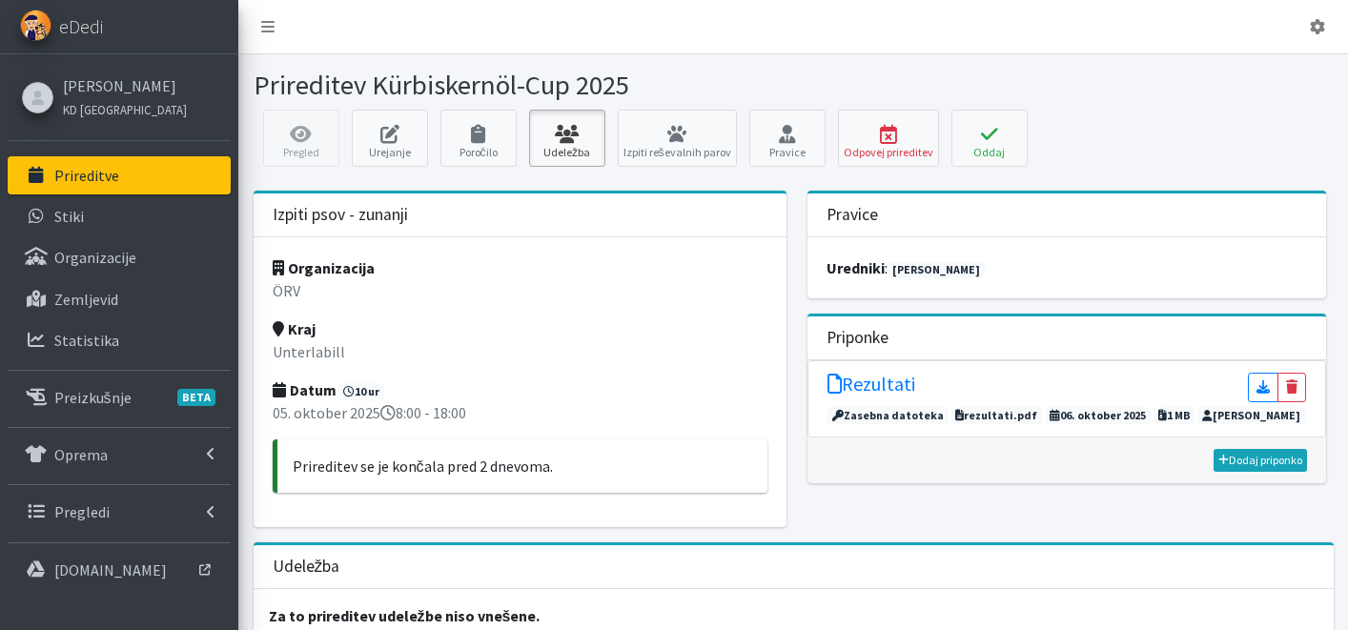
click at [544, 148] on link "Udeležba" at bounding box center [567, 138] width 76 height 57
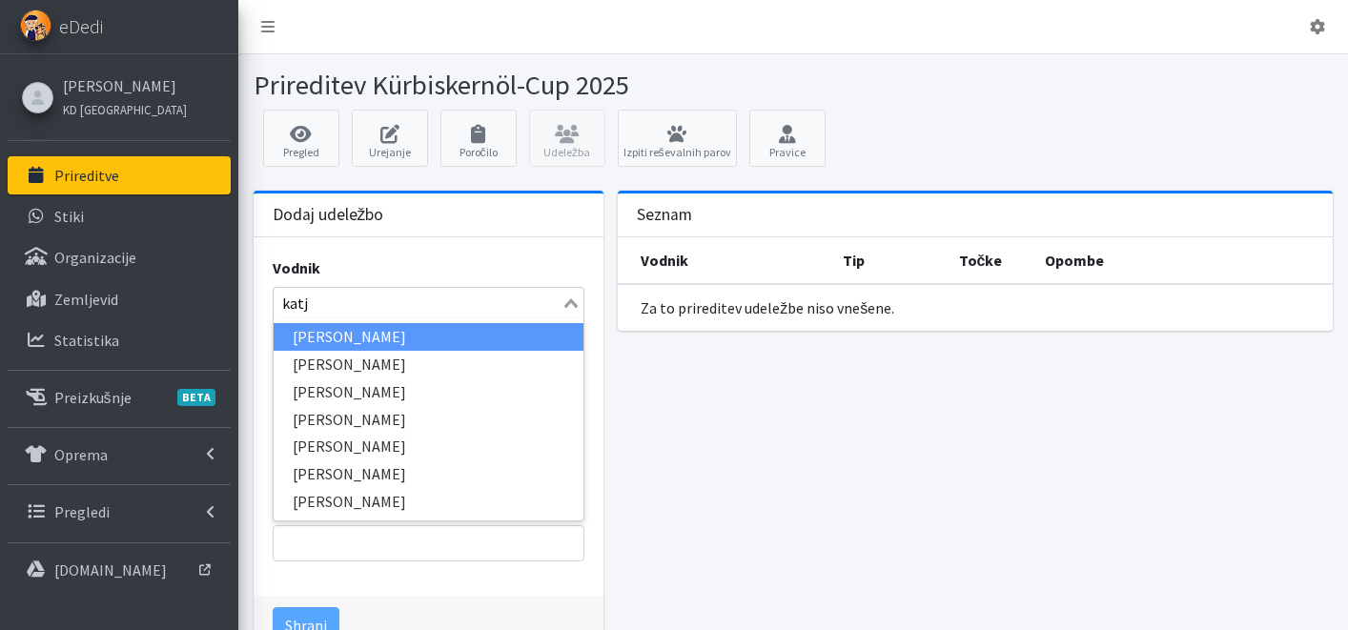
type input "katja"
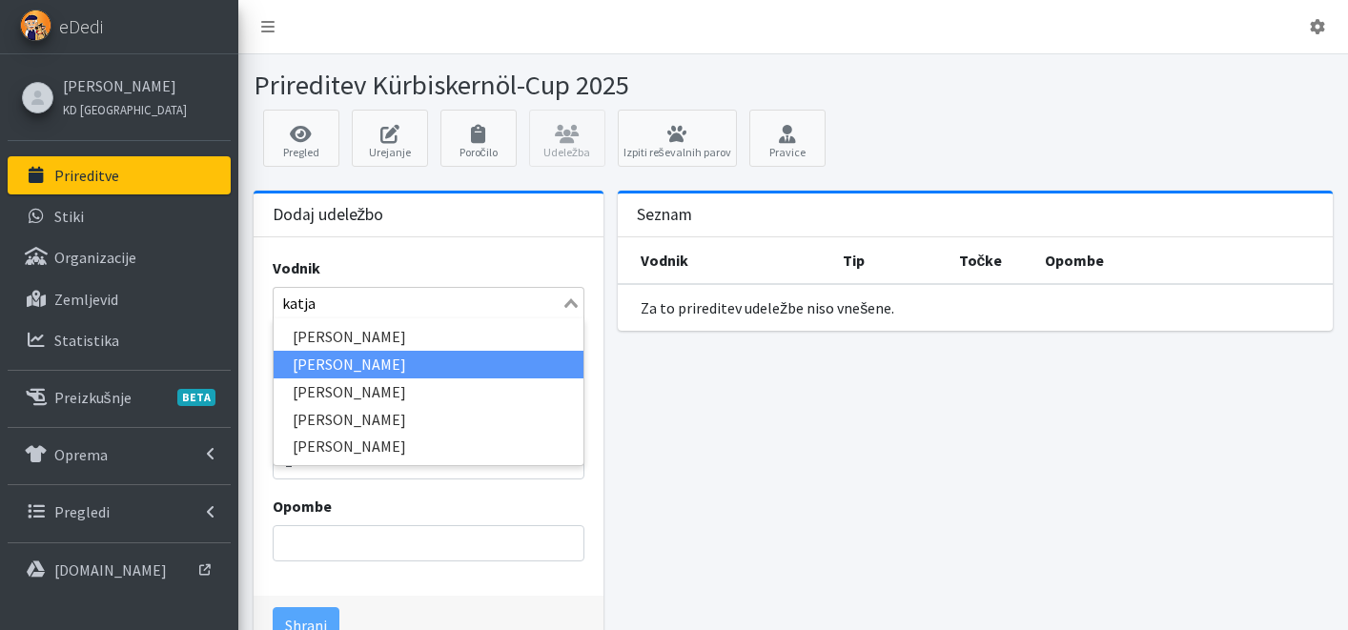
click at [426, 361] on li "[PERSON_NAME]" at bounding box center [429, 365] width 311 height 28
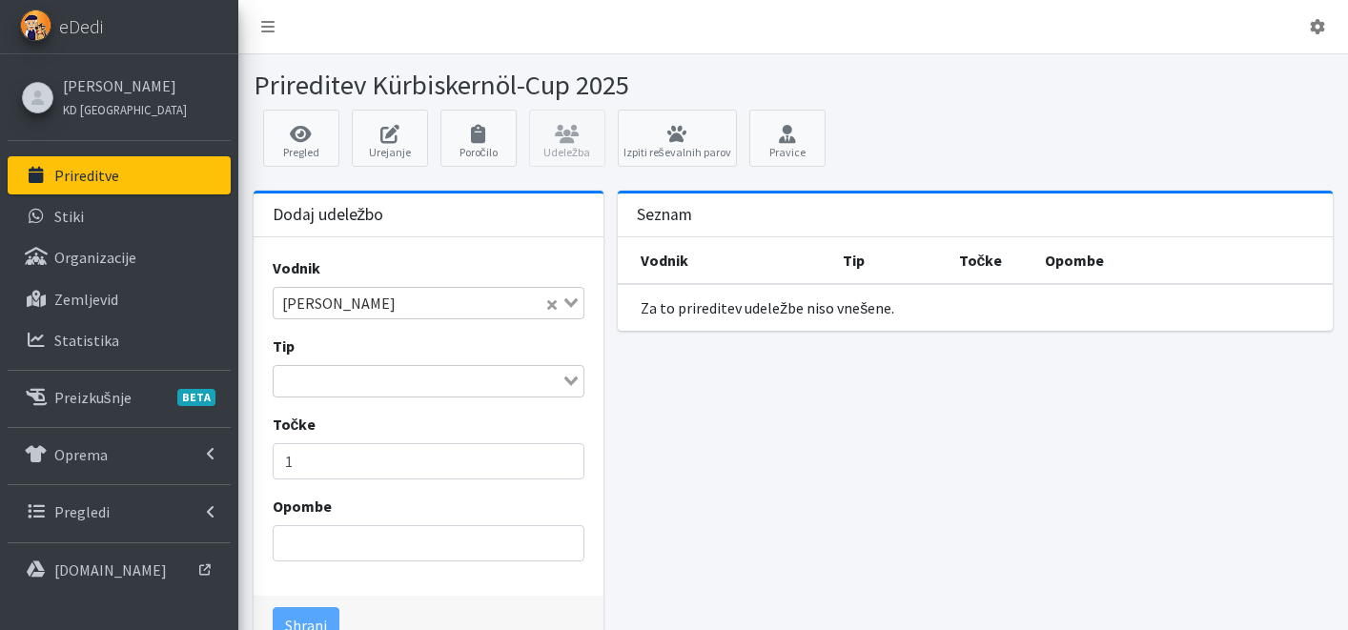
click at [379, 376] on input "Search for option" at bounding box center [418, 381] width 285 height 23
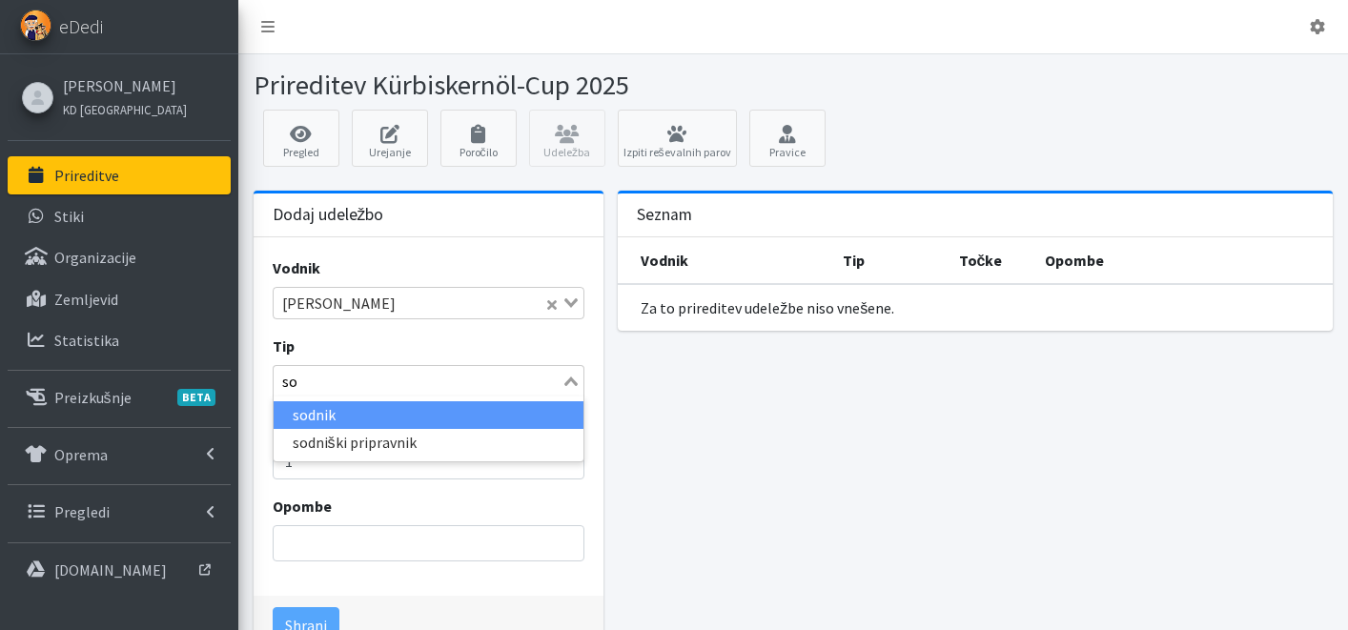
type input "sod"
click at [368, 405] on li "sodnik" at bounding box center [429, 415] width 311 height 28
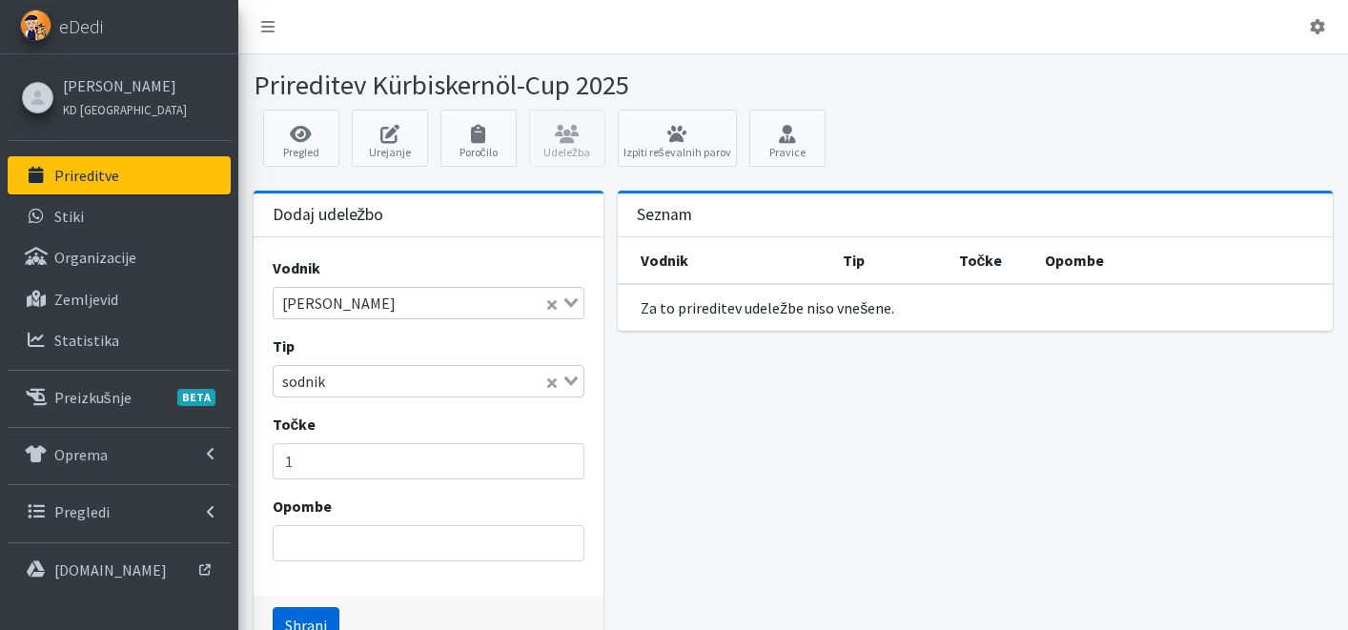
click at [299, 621] on button "Shrani" at bounding box center [306, 625] width 67 height 36
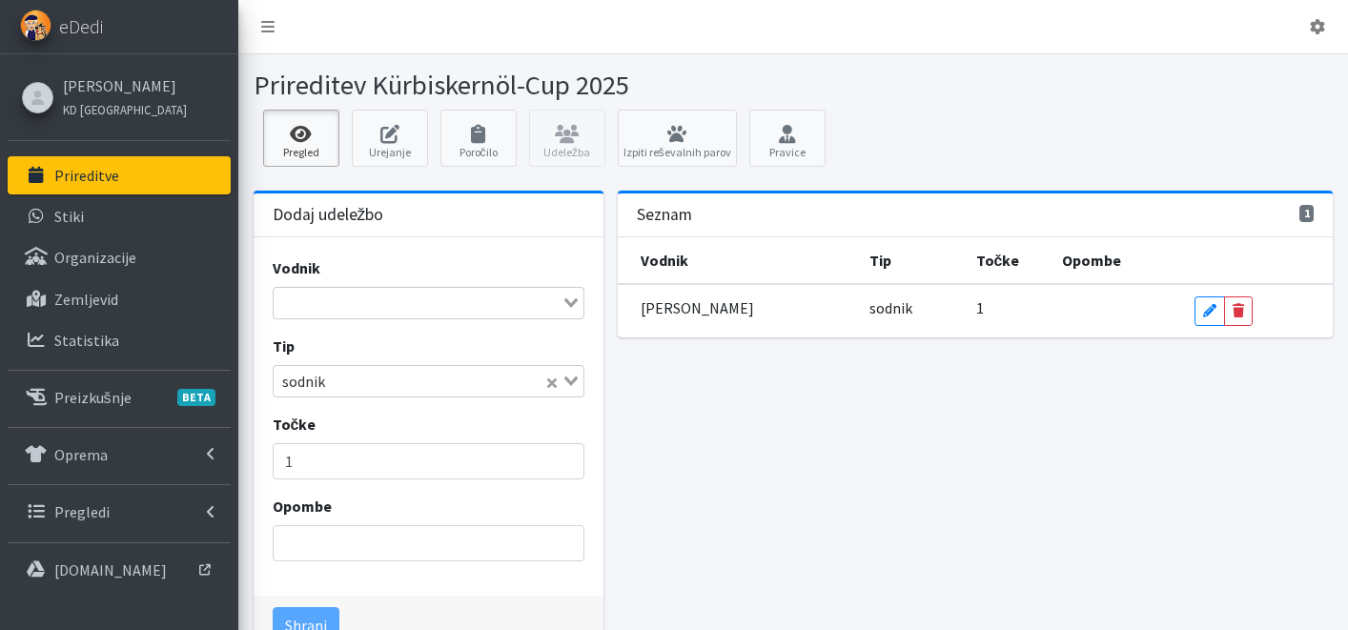
click at [298, 129] on icon at bounding box center [301, 134] width 65 height 19
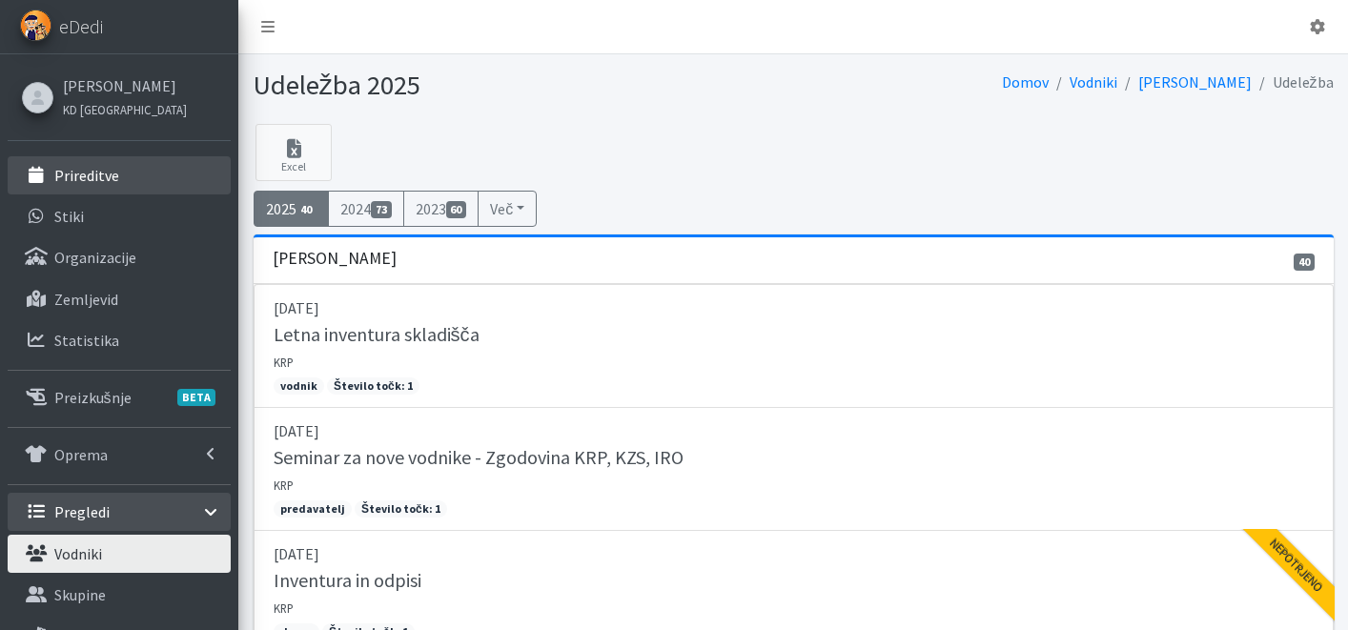
click at [99, 173] on p "Prireditve" at bounding box center [86, 175] width 65 height 19
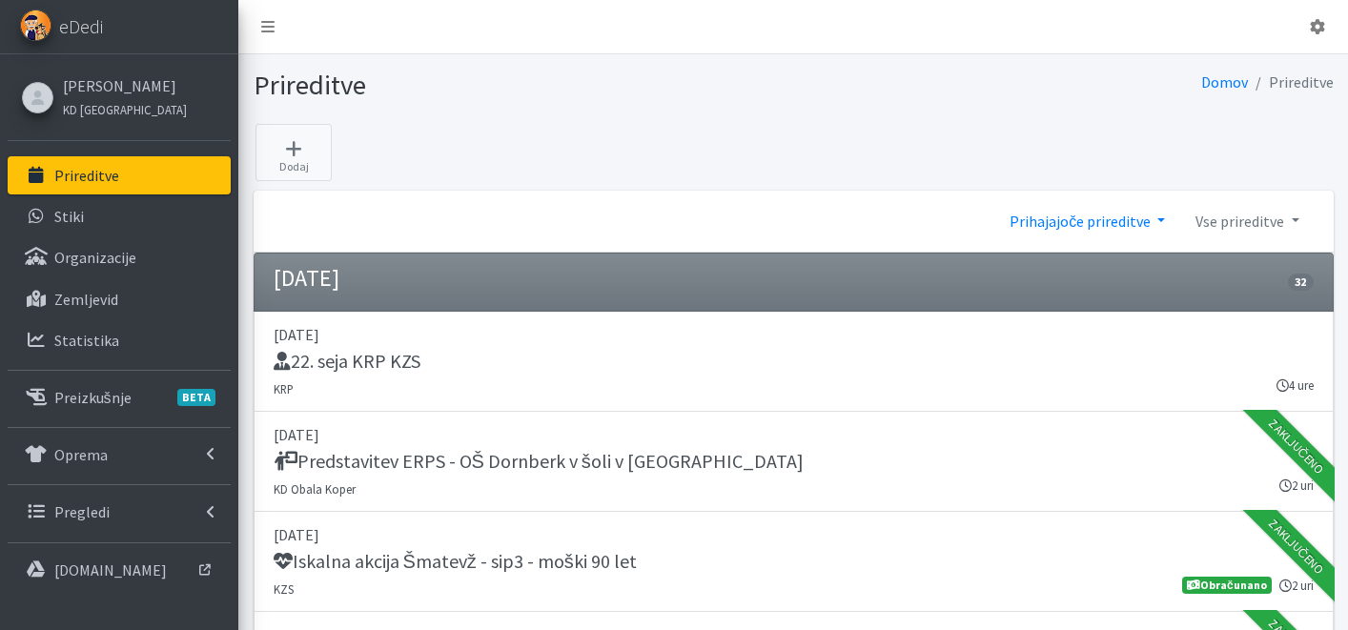
click at [1105, 222] on link "Prihajajoče prireditve" at bounding box center [1088, 221] width 186 height 38
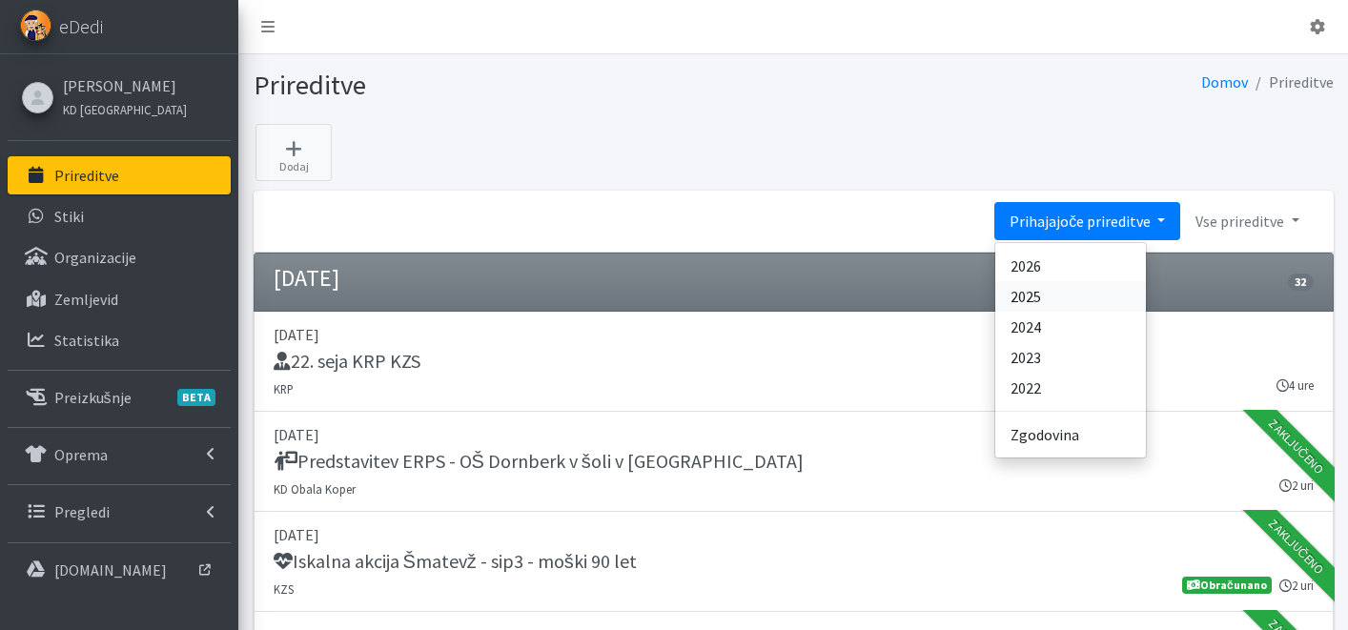
click at [1079, 287] on link "2025" at bounding box center [1071, 296] width 151 height 31
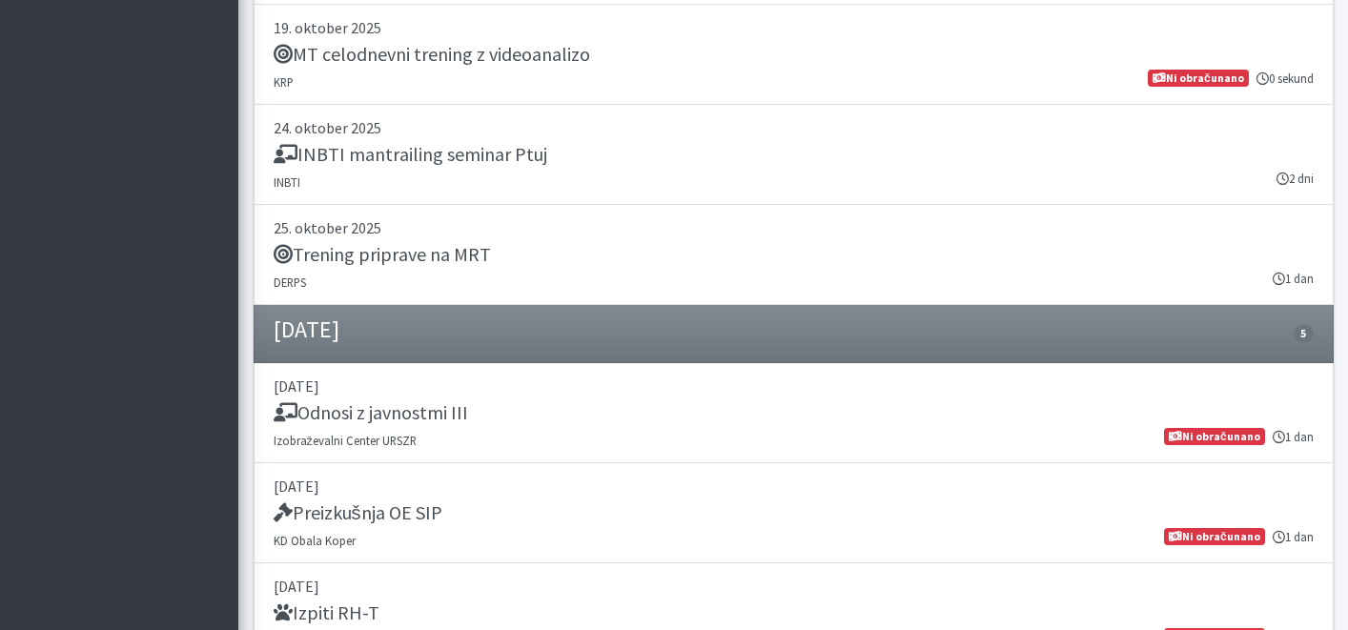
scroll to position [26067, 0]
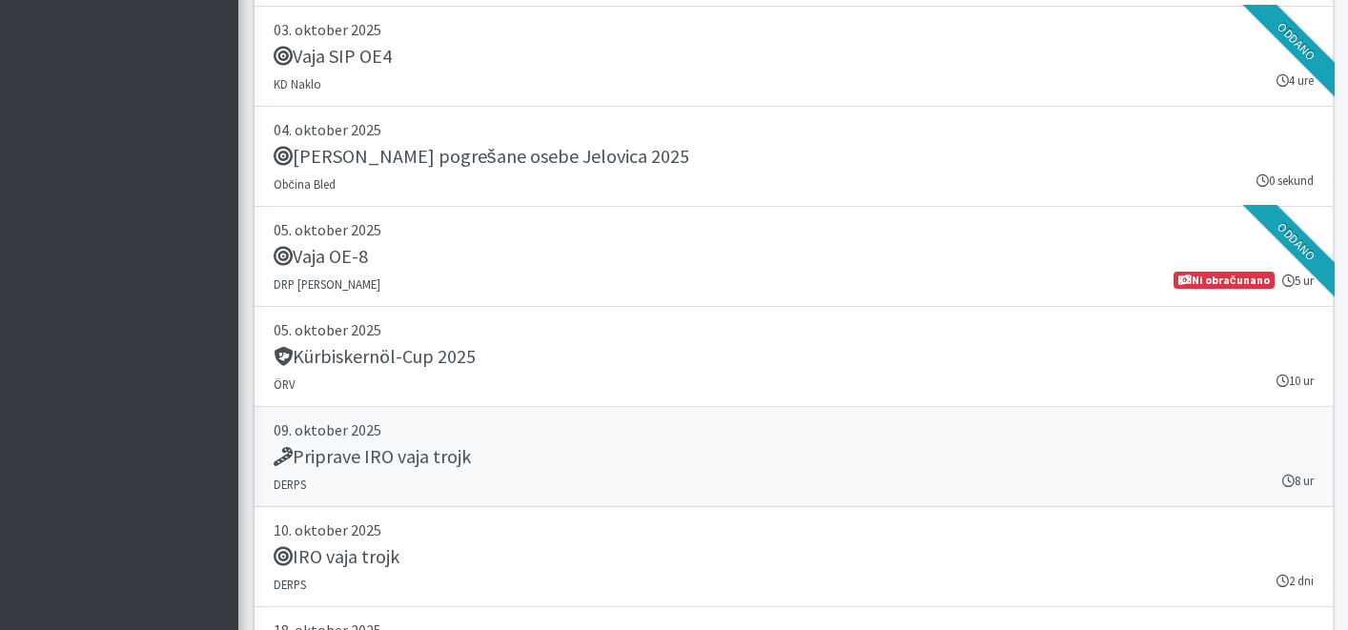
click at [591, 438] on p "09. oktober 2025" at bounding box center [794, 430] width 1040 height 23
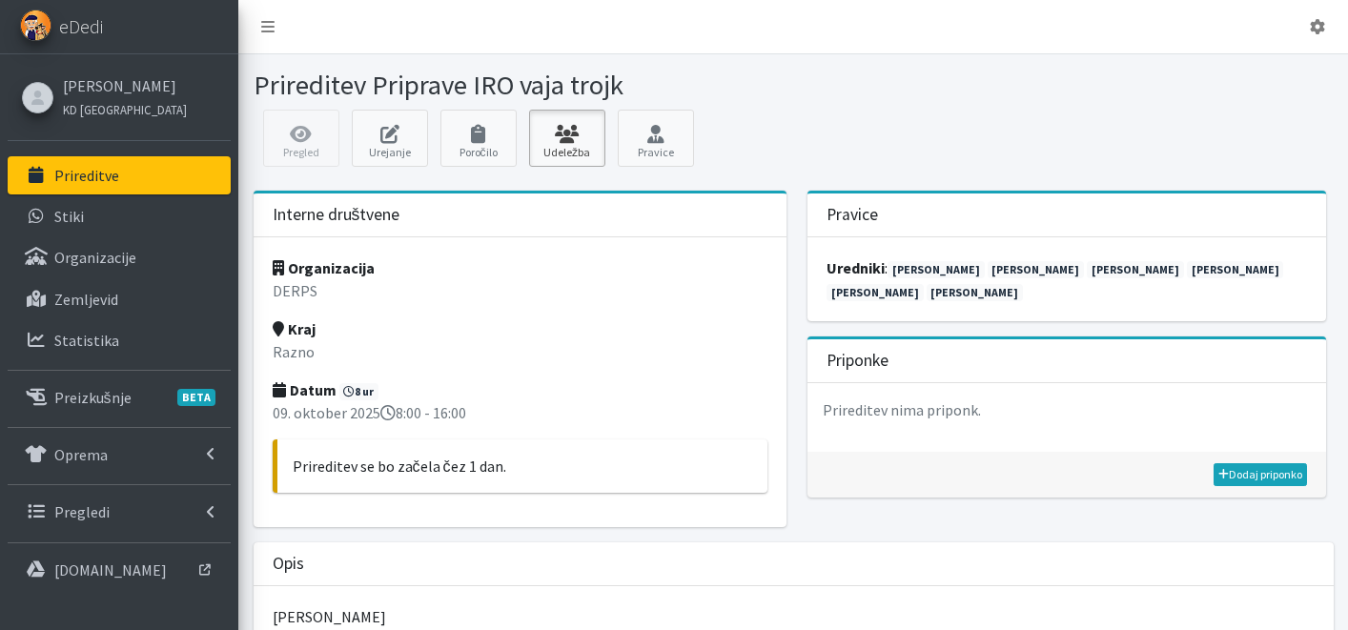
click at [565, 138] on icon at bounding box center [567, 134] width 65 height 19
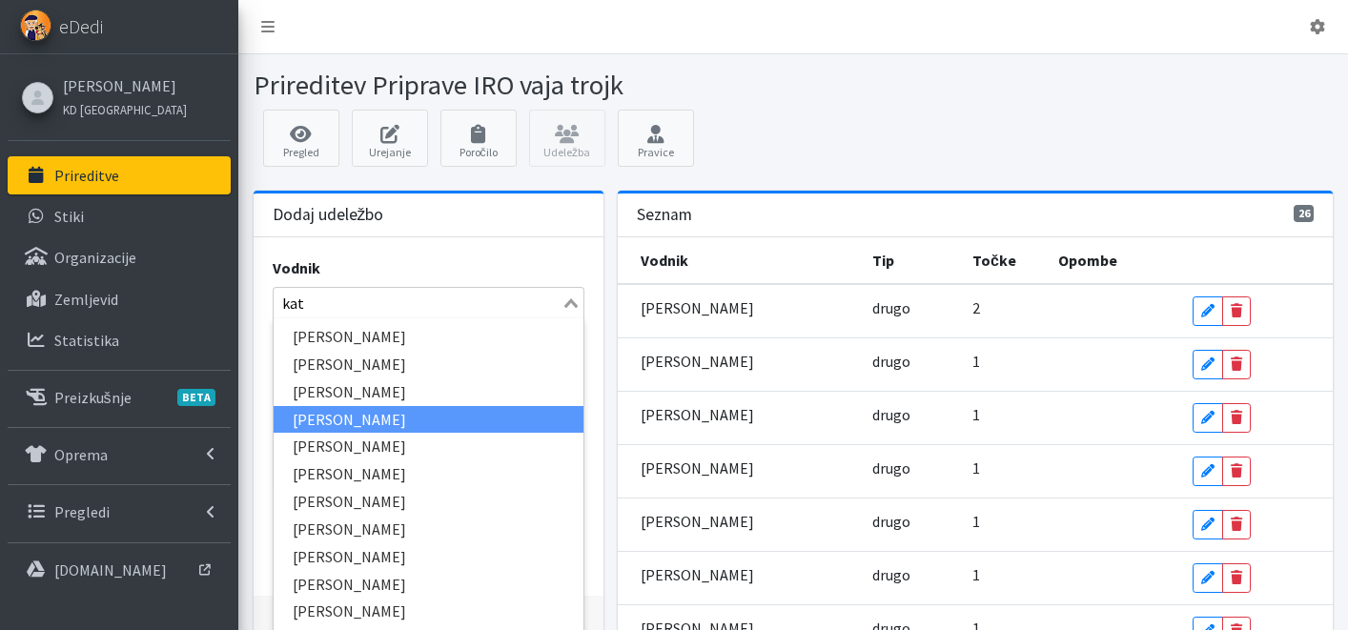
click at [436, 412] on li "[PERSON_NAME]" at bounding box center [429, 420] width 311 height 28
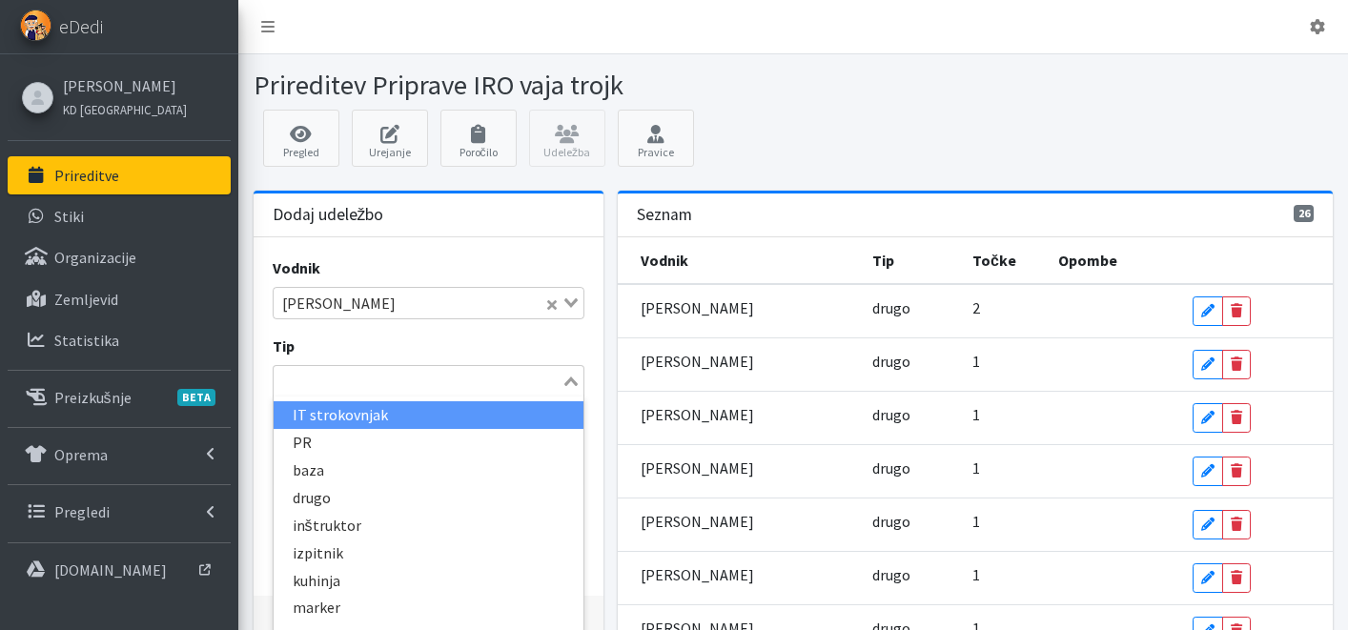
click at [400, 387] on input "Search for option" at bounding box center [418, 381] width 285 height 23
type input "dru"
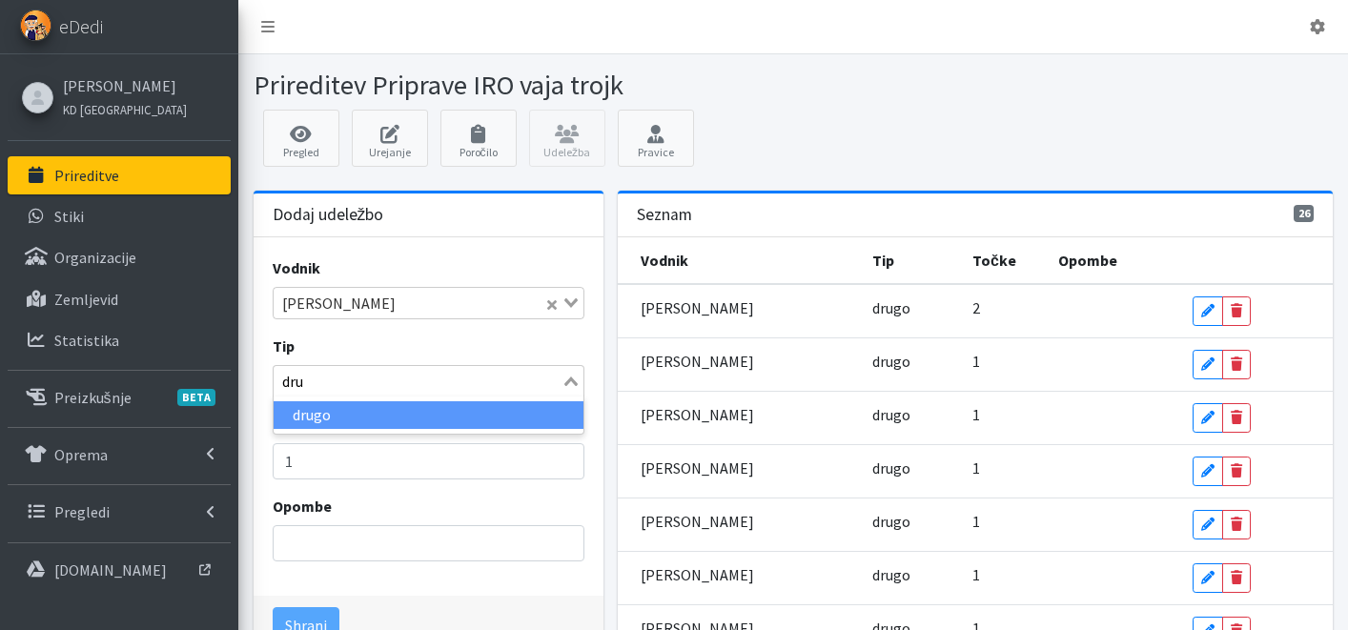
click at [360, 420] on li "drugo" at bounding box center [429, 415] width 311 height 28
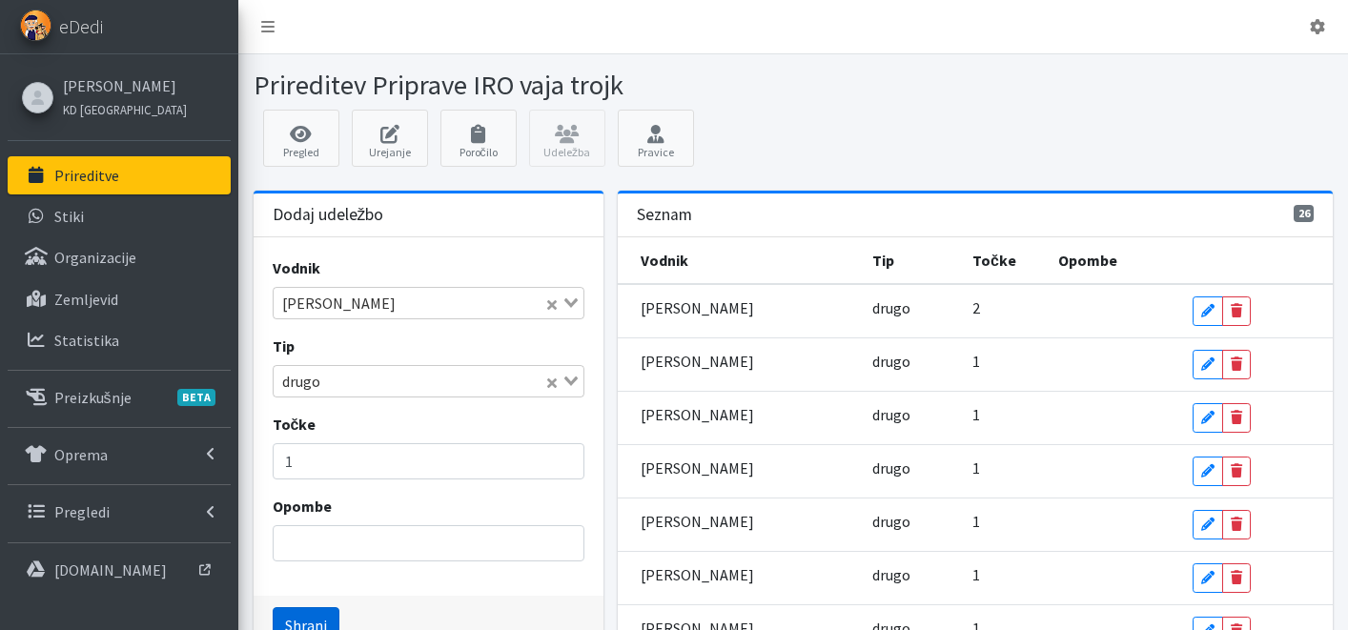
click at [318, 625] on button "Shrani" at bounding box center [306, 625] width 67 height 36
click at [73, 181] on p "Prireditve" at bounding box center [86, 175] width 65 height 19
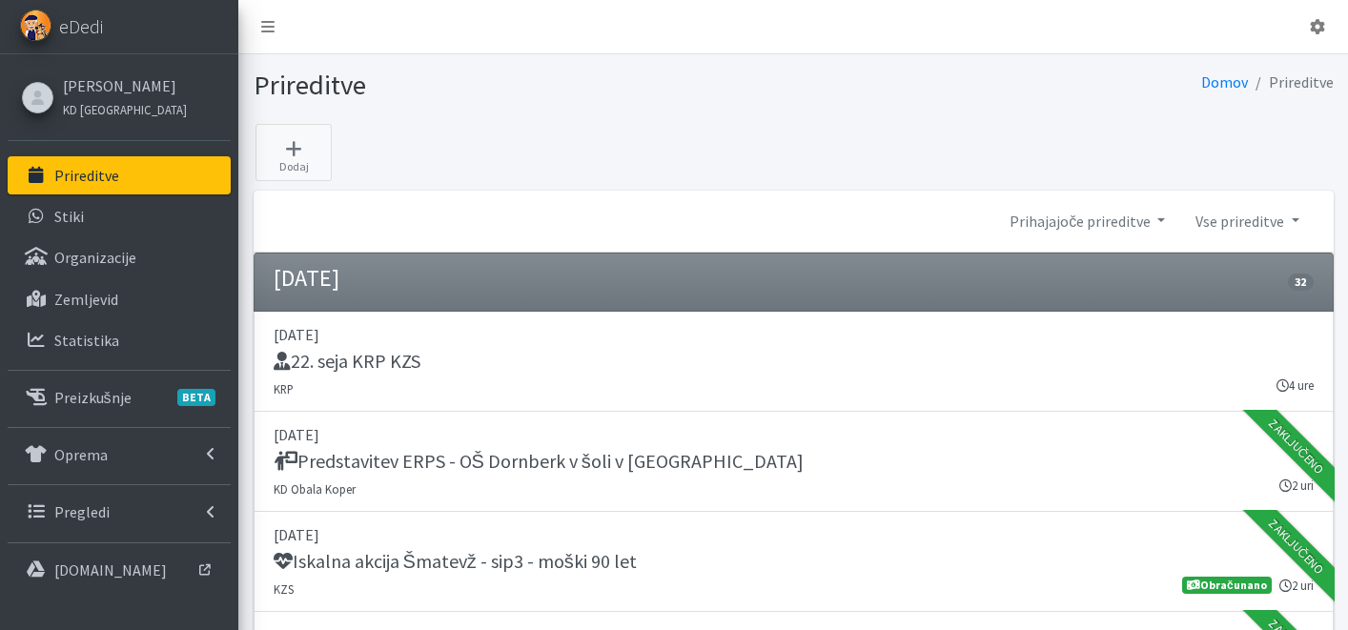
click at [107, 82] on link "[PERSON_NAME]" at bounding box center [125, 85] width 124 height 23
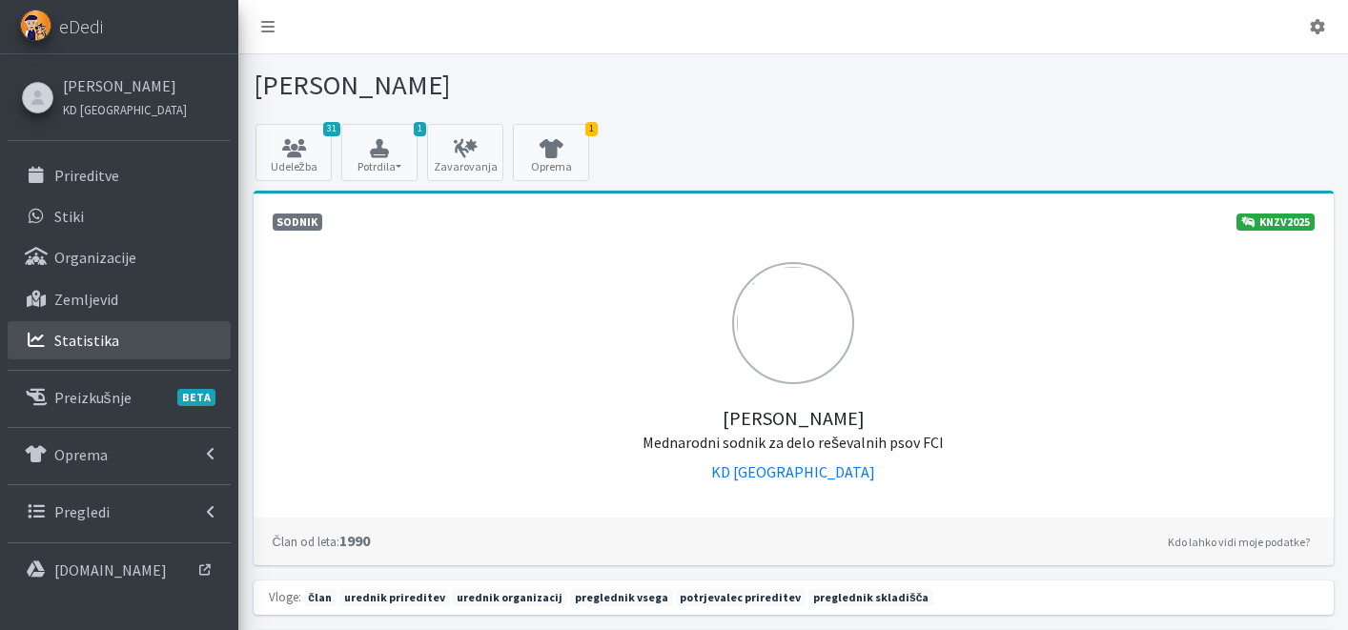
click at [119, 345] on link "Statistika" at bounding box center [119, 340] width 223 height 38
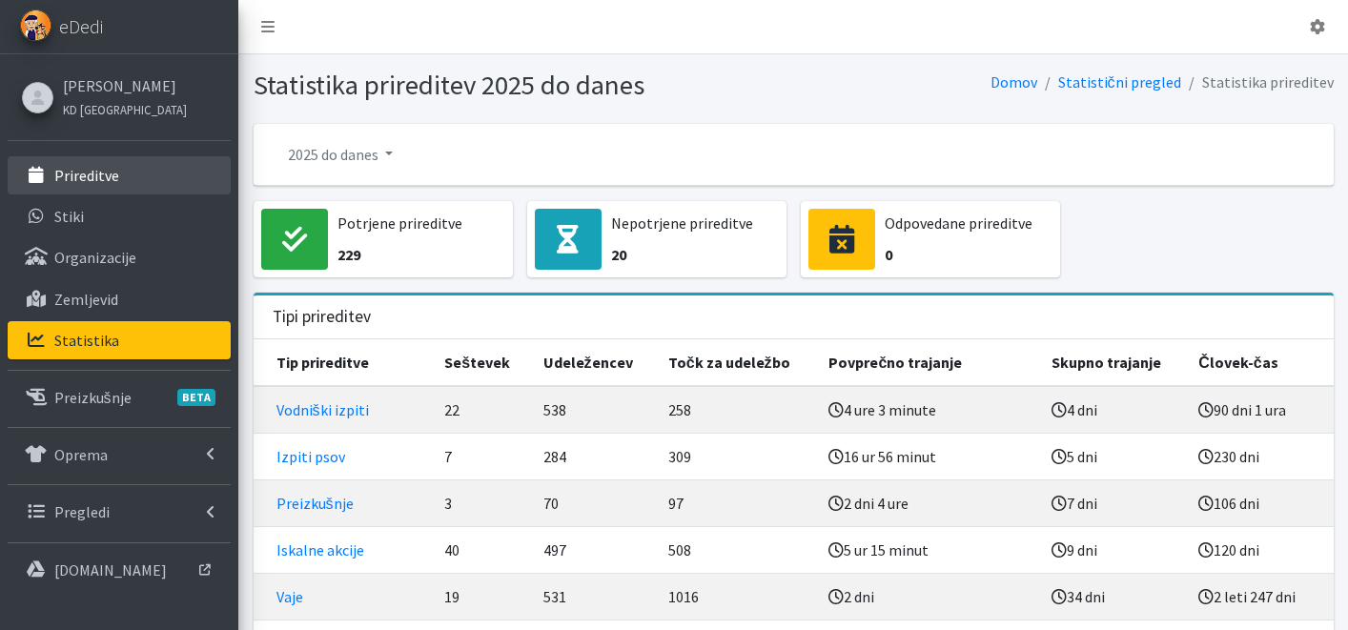
click at [102, 178] on p "Prireditve" at bounding box center [86, 175] width 65 height 19
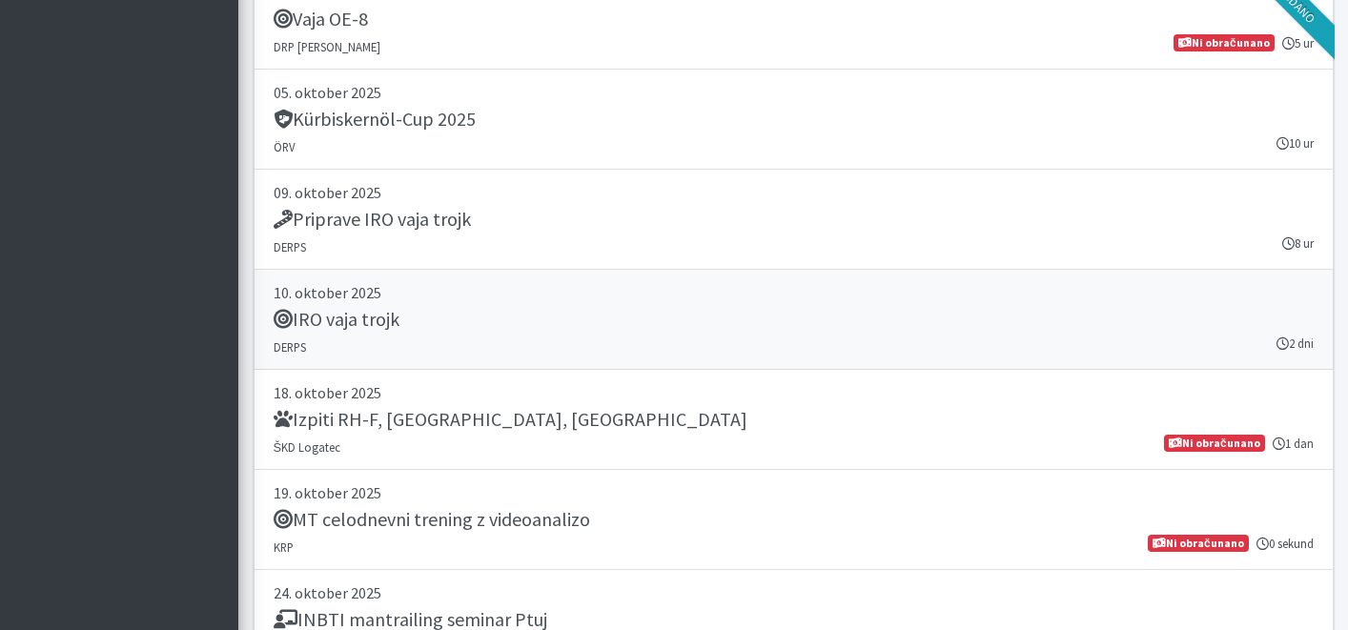
scroll to position [4207, 0]
click at [560, 307] on div "IRO vaja trojk" at bounding box center [794, 320] width 1040 height 27
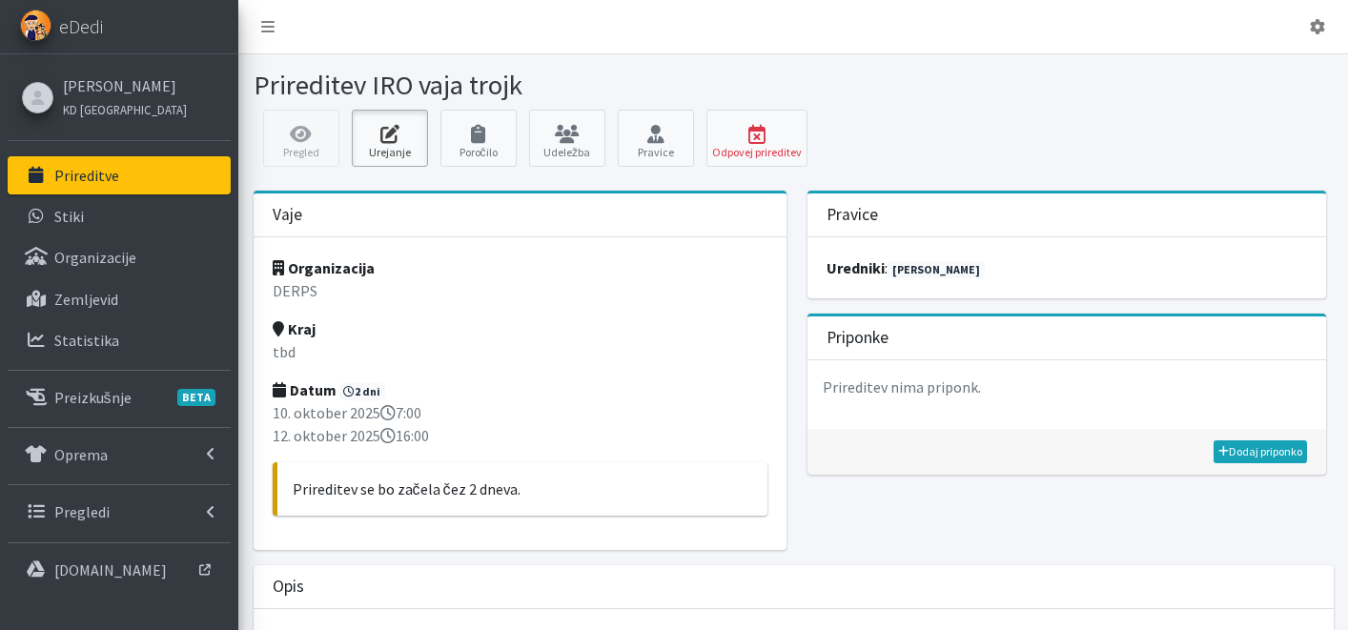
click at [379, 141] on icon at bounding box center [390, 134] width 65 height 19
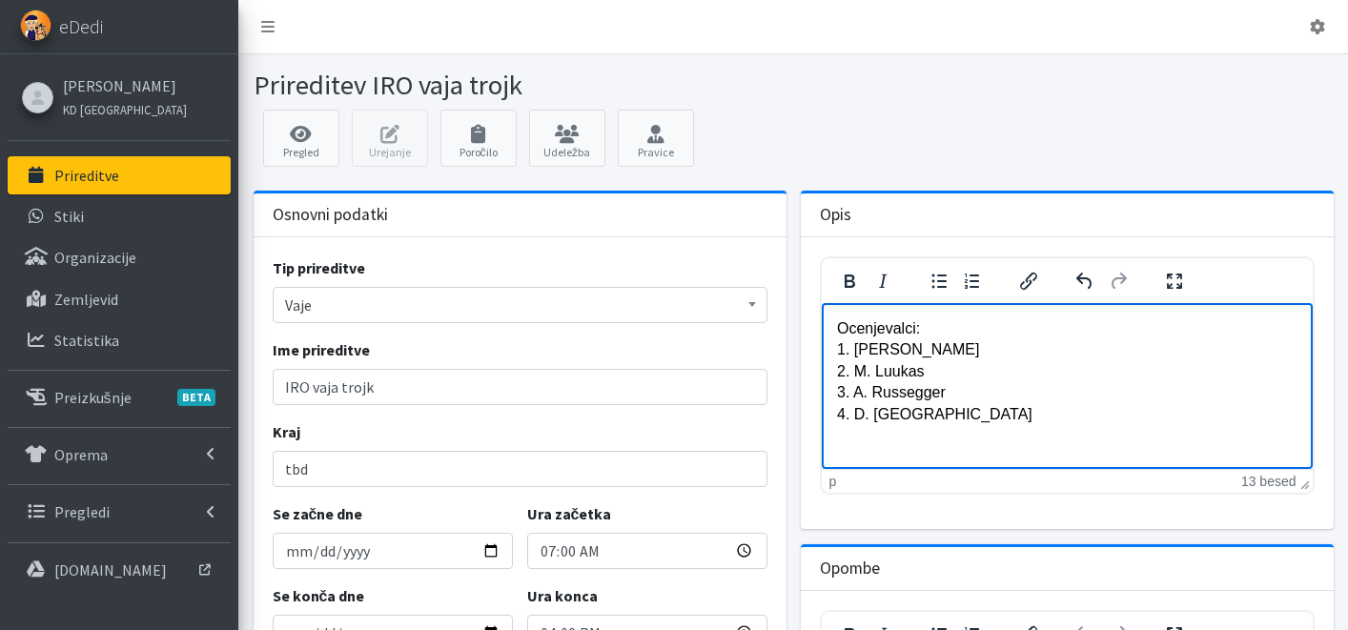
click at [945, 336] on p "Ocenjevalci: 1. [PERSON_NAME] 2. M. Luukas 3. A. Russegger 4. D. [GEOGRAPHIC_DA…" at bounding box center [1066, 371] width 461 height 107
click at [936, 441] on p "Rich Text Area" at bounding box center [1066, 450] width 461 height 21
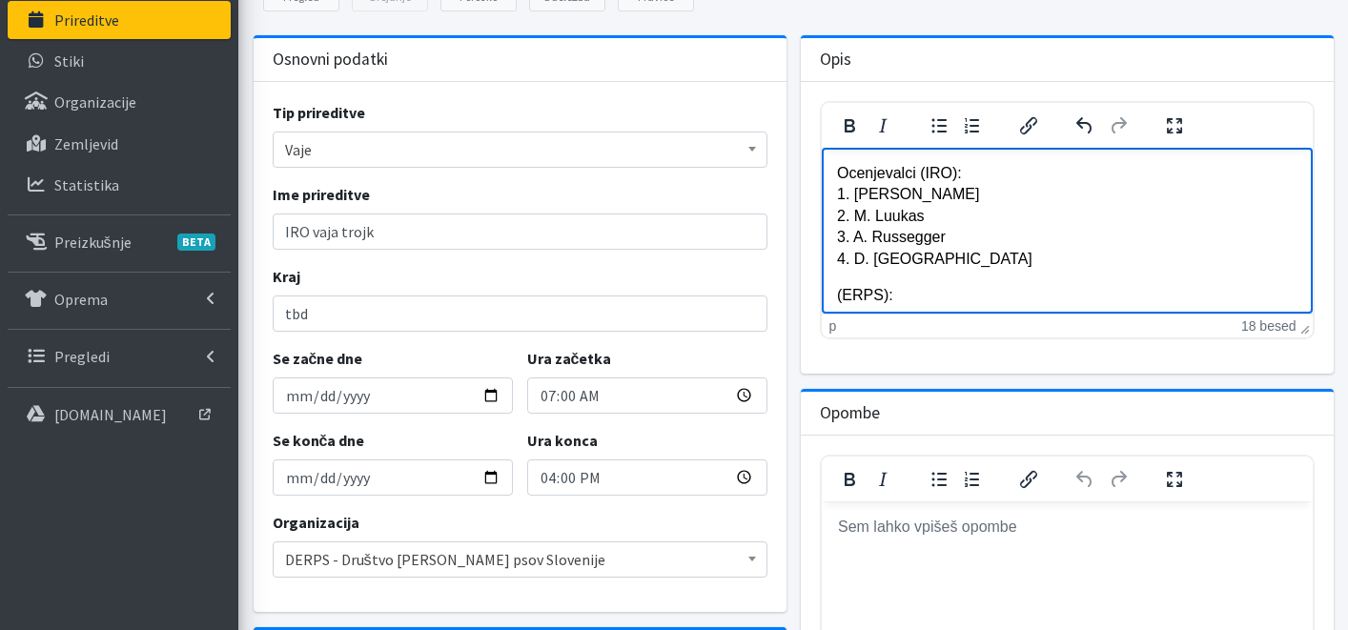
scroll to position [391, 0]
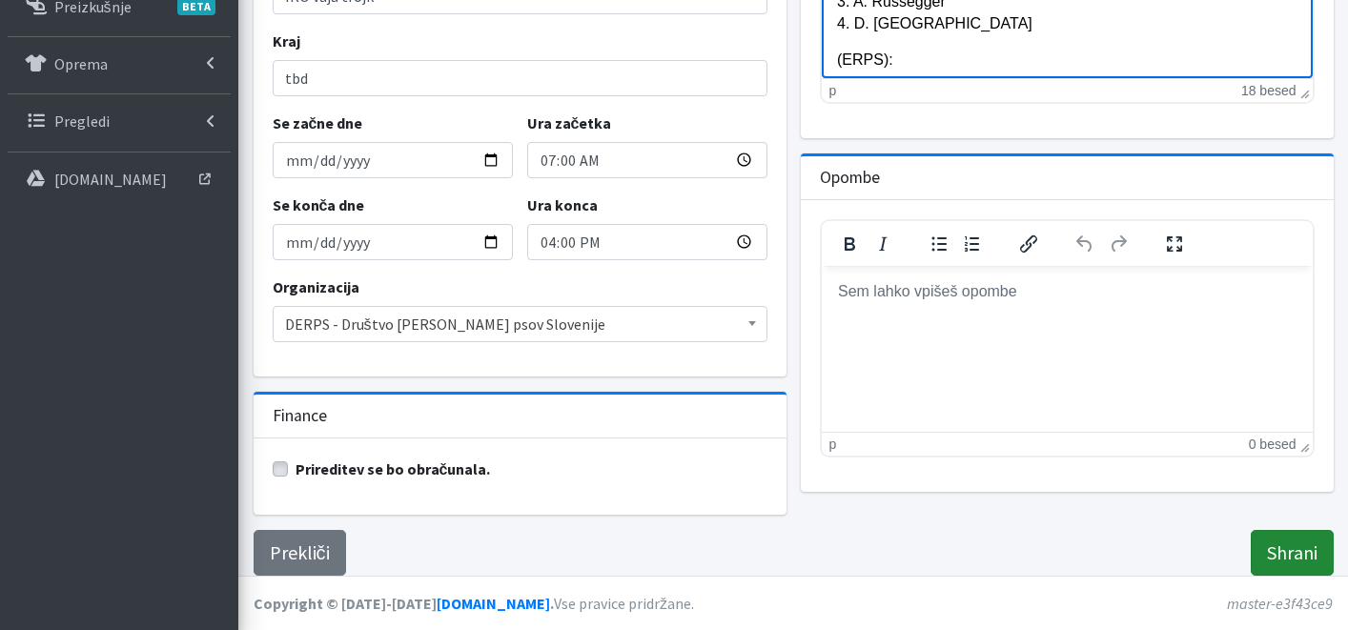
click at [1295, 563] on input "Shrani" at bounding box center [1292, 553] width 83 height 46
